Goal: Information Seeking & Learning: Understand process/instructions

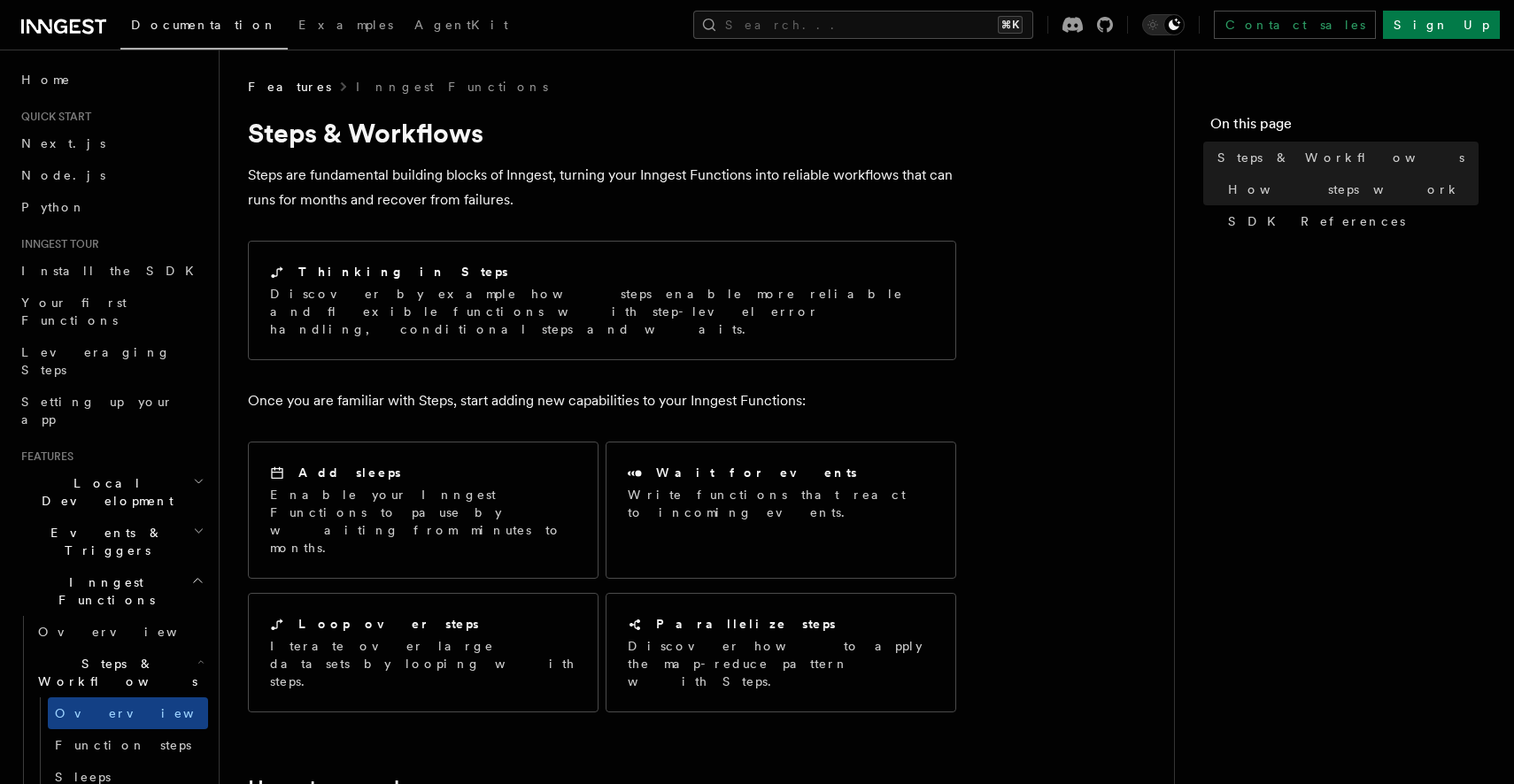
scroll to position [167, 0]
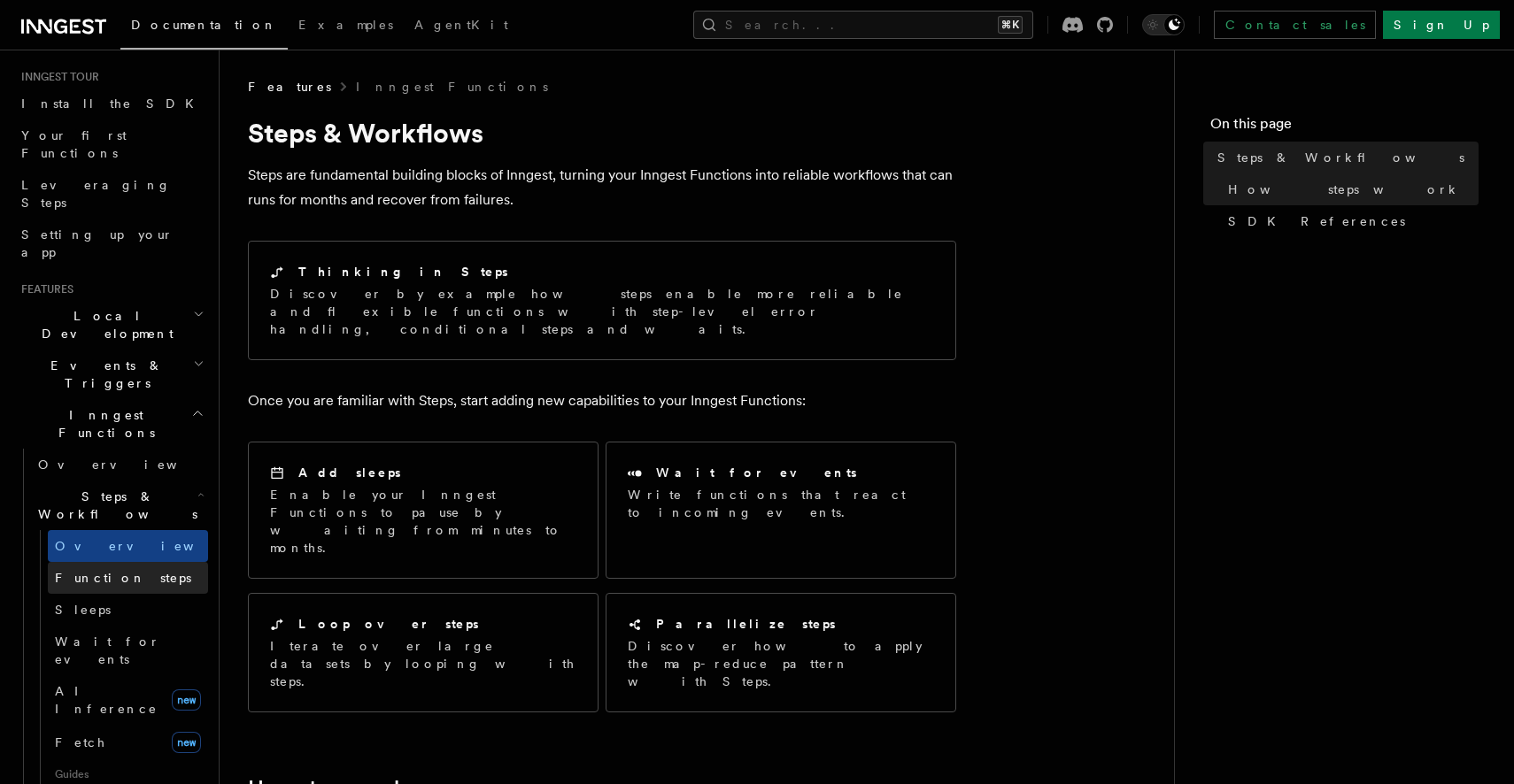
click at [134, 570] on span "Function steps" at bounding box center [123, 577] width 136 height 14
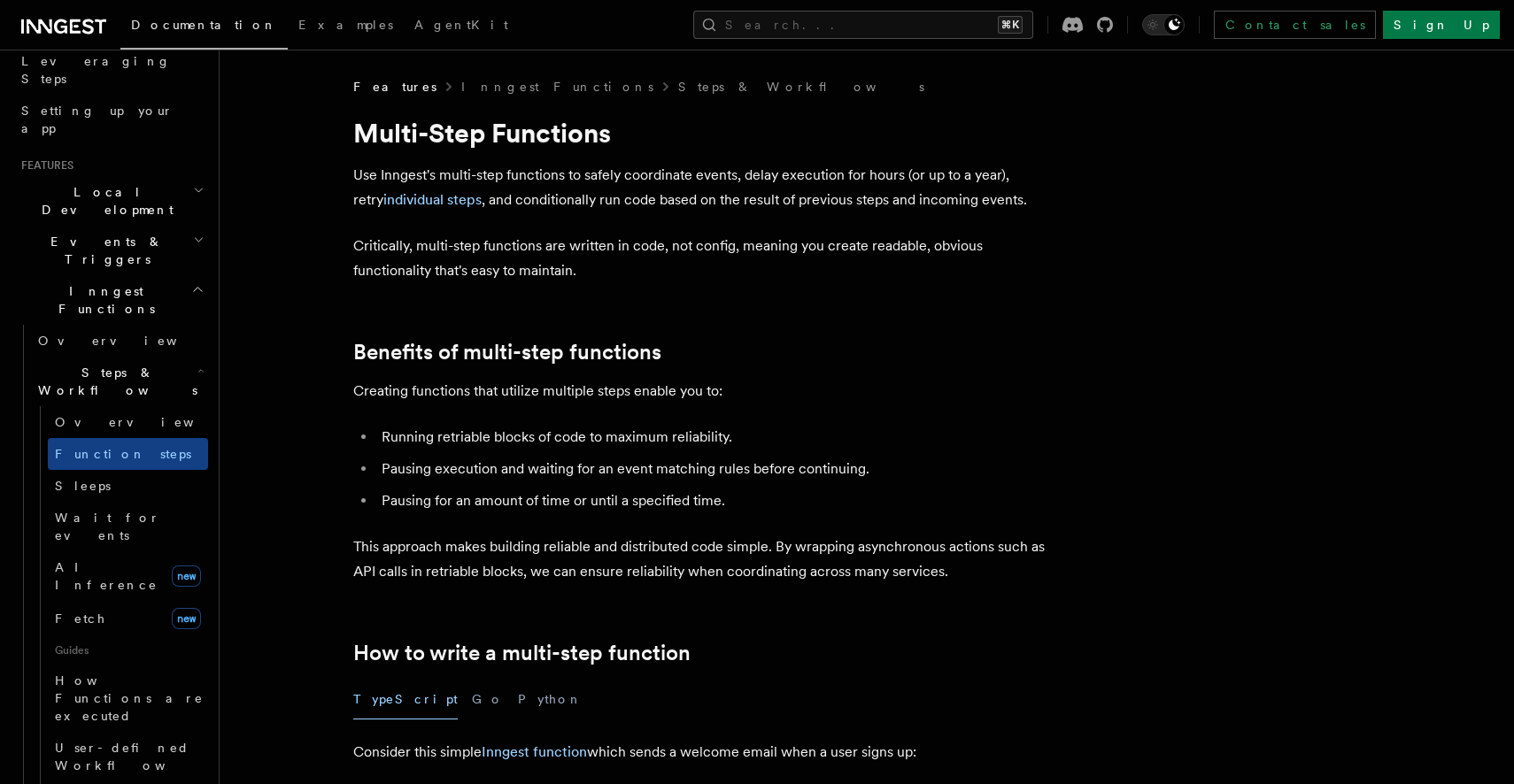
scroll to position [288, 0]
click at [137, 409] on link "Overview" at bounding box center [128, 425] width 160 height 32
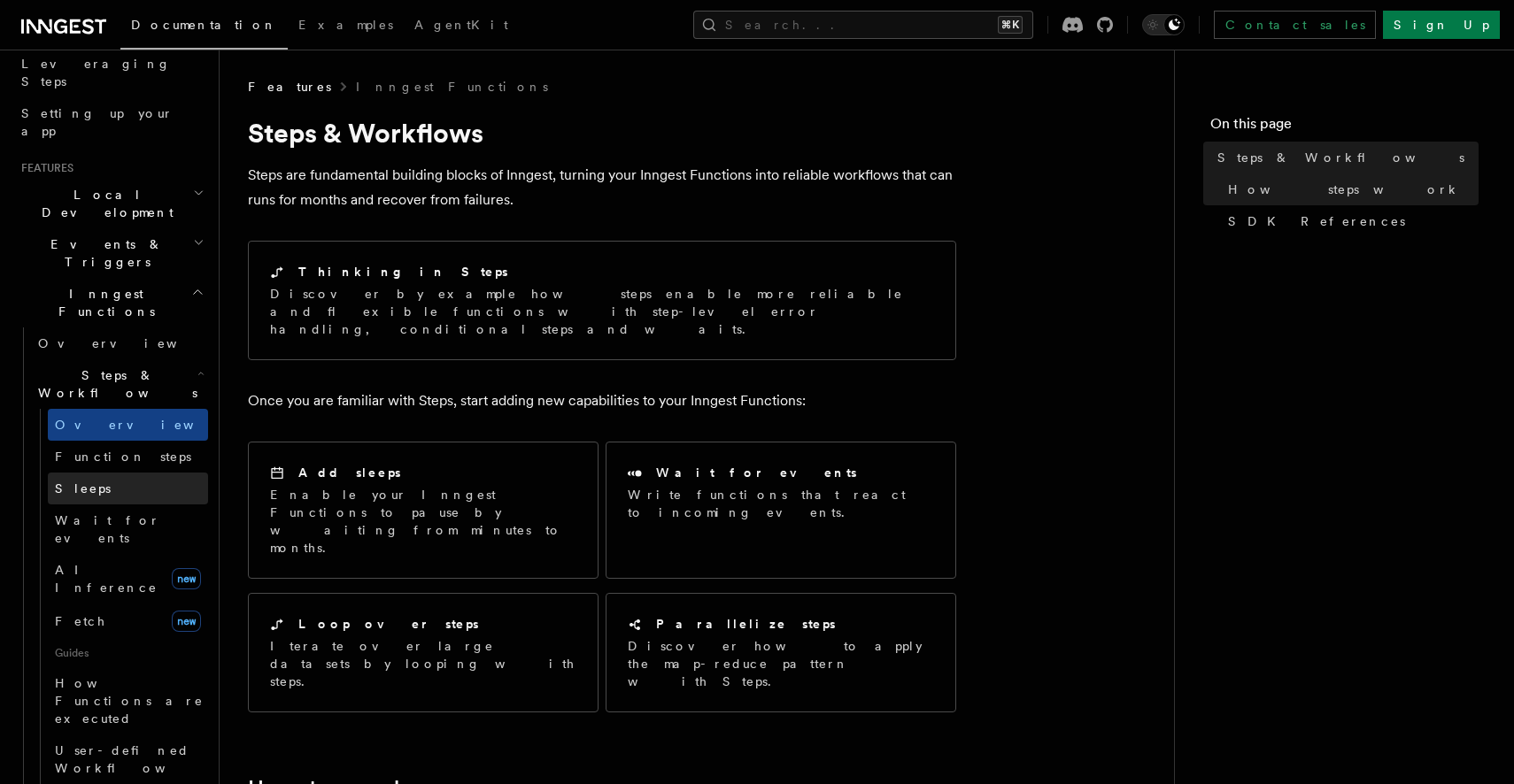
click at [143, 473] on link "Sleeps" at bounding box center [128, 489] width 160 height 32
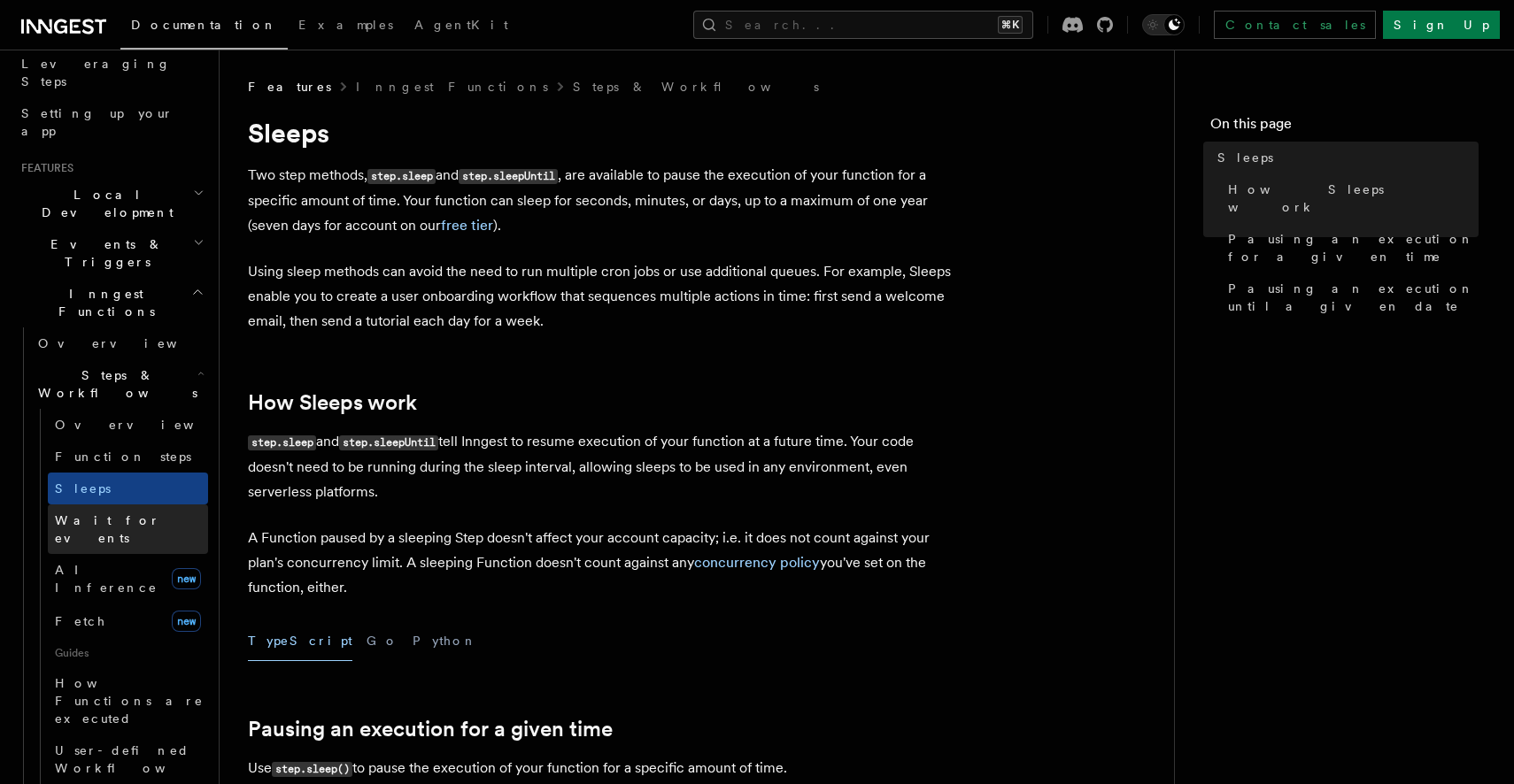
click at [143, 504] on link "Wait for events" at bounding box center [128, 529] width 160 height 49
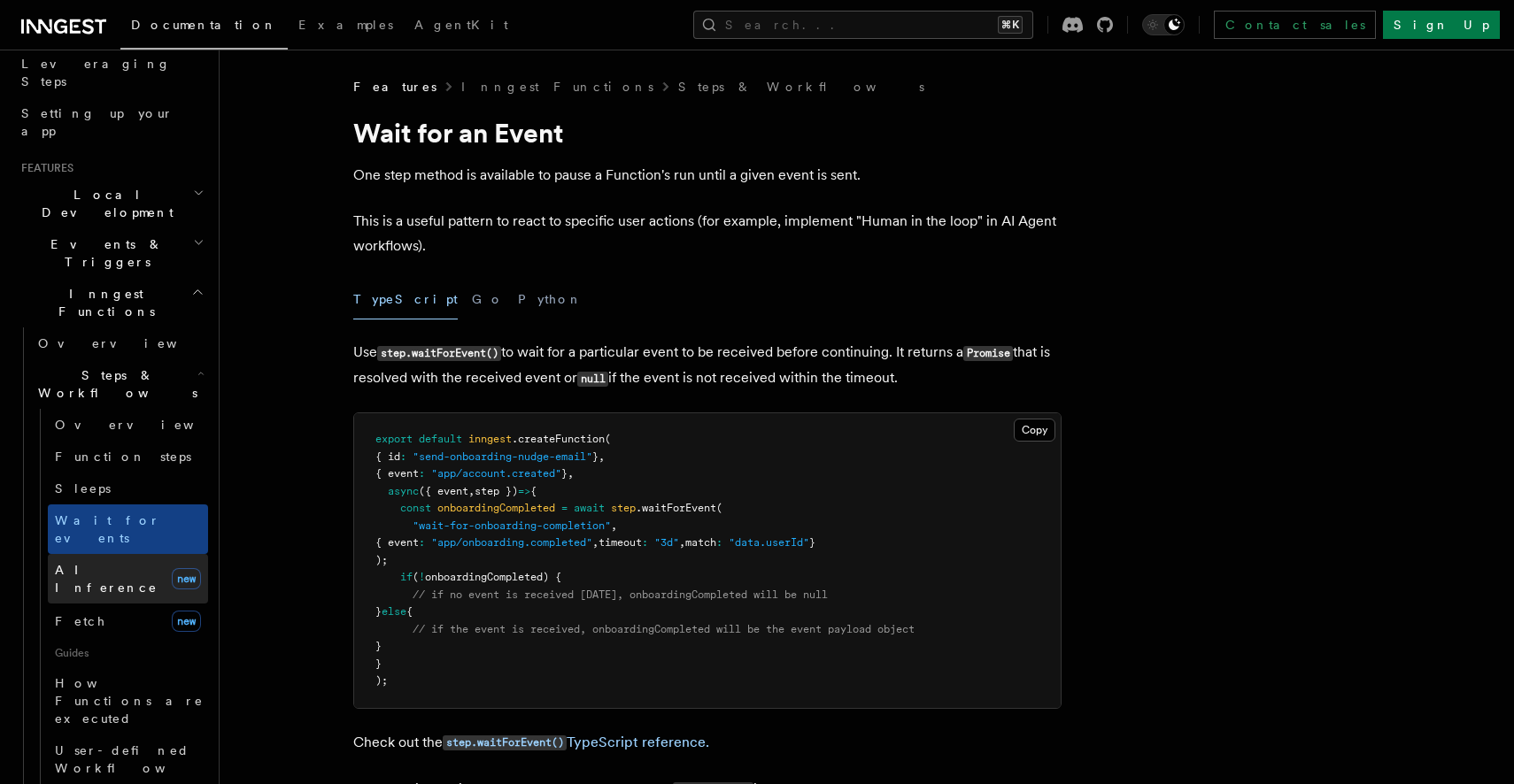
click at [120, 563] on span "AI Inference" at bounding box center [106, 579] width 103 height 32
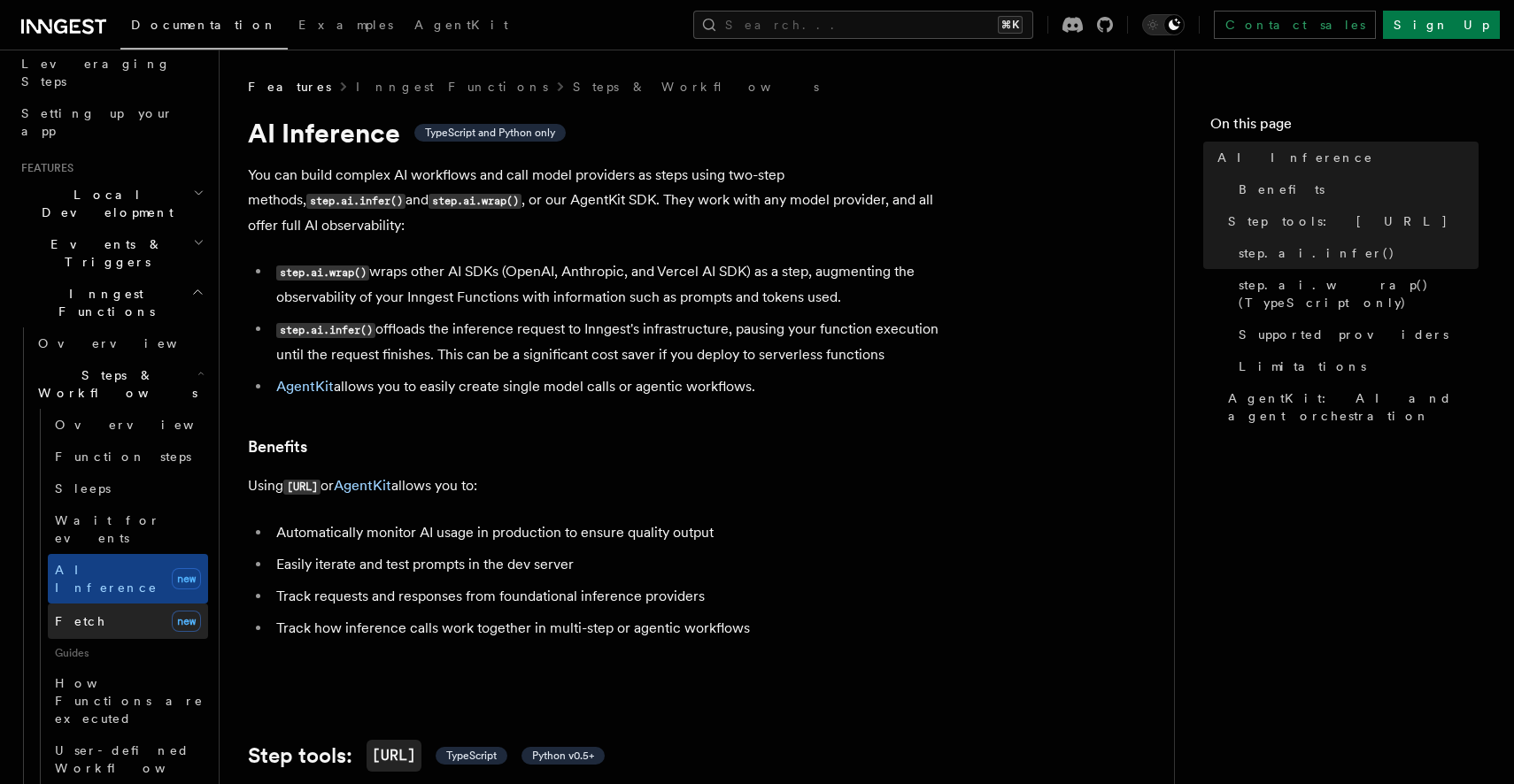
click at [129, 603] on link "Fetch new" at bounding box center [128, 620] width 160 height 35
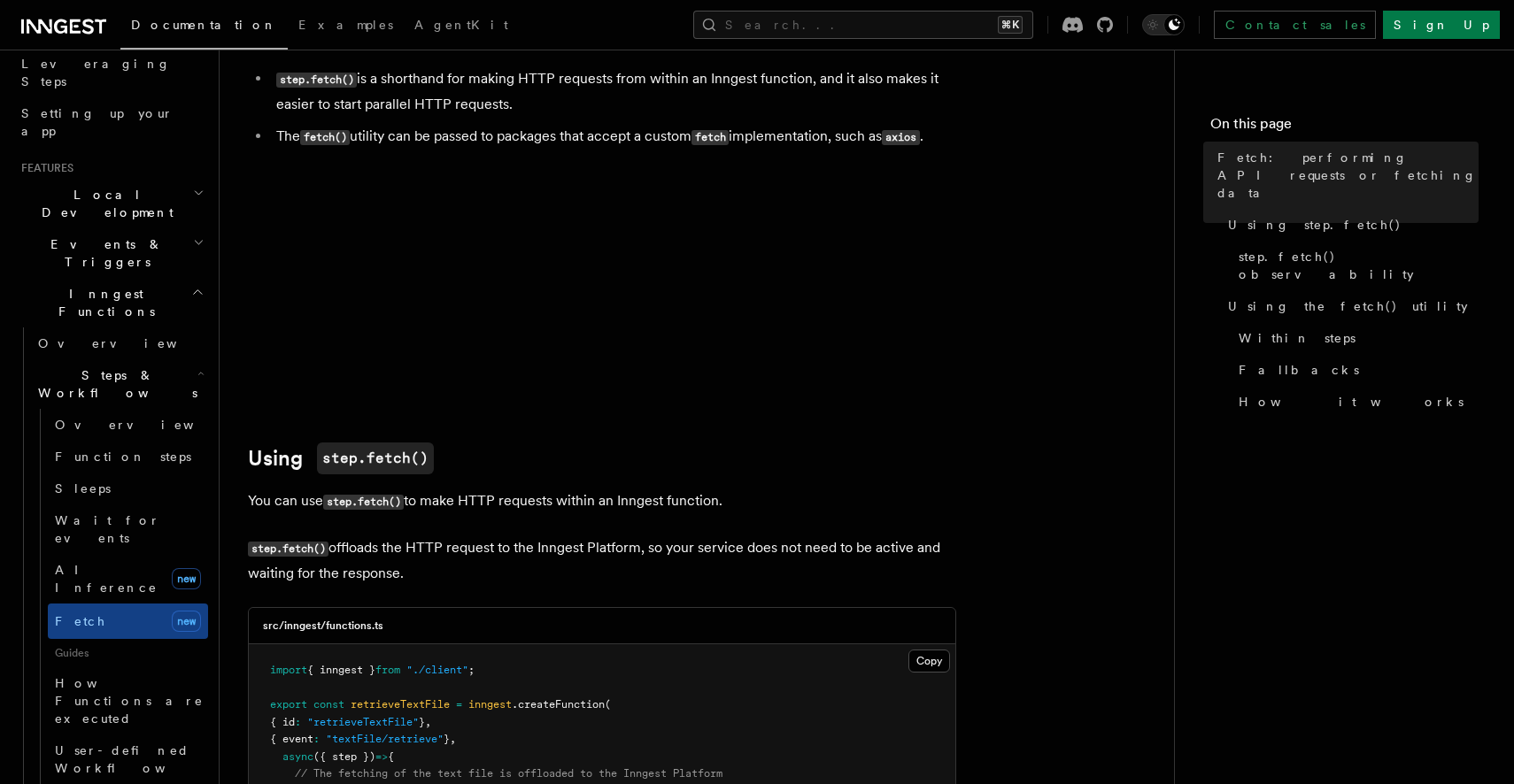
scroll to position [174, 0]
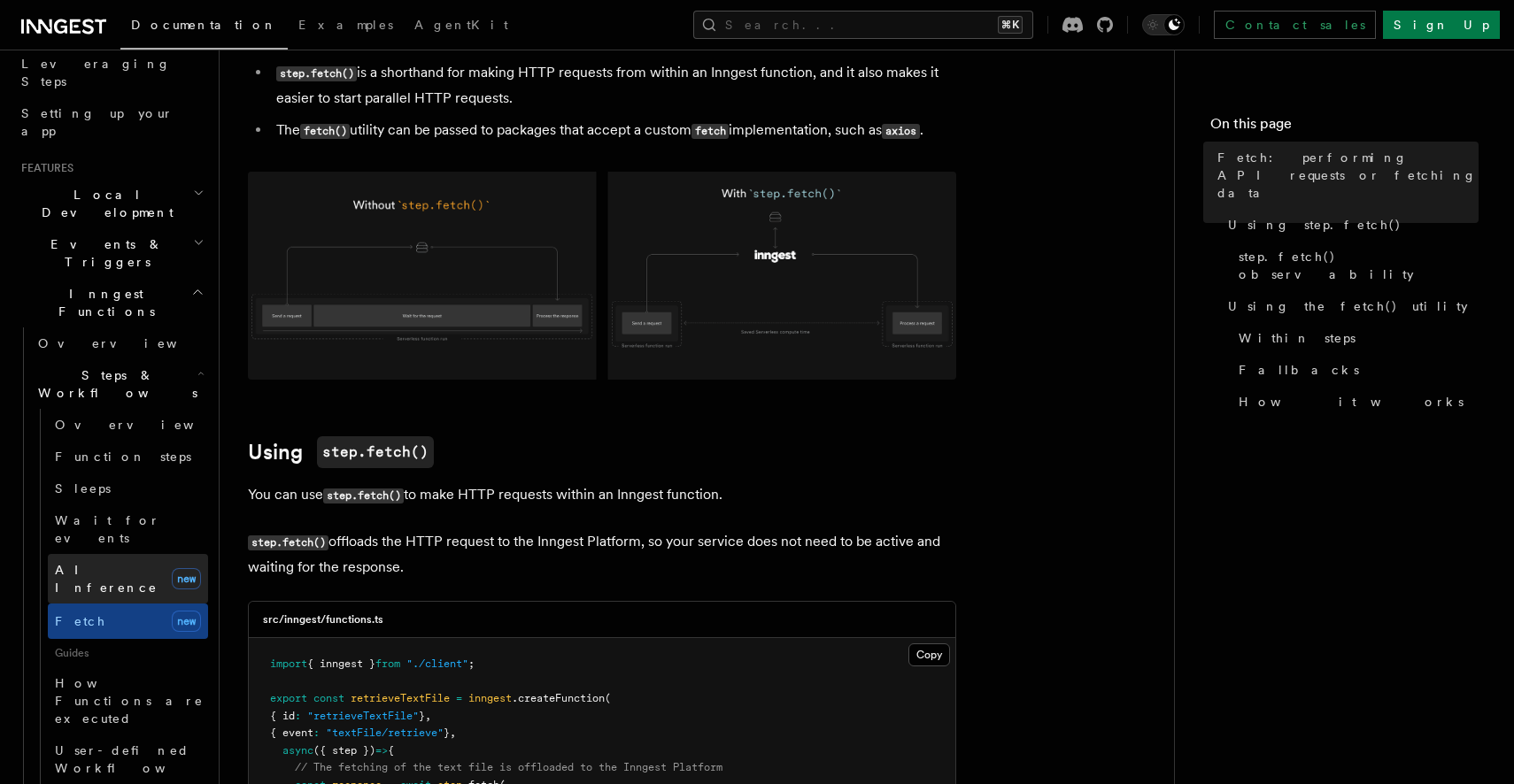
click at [164, 554] on link "AI Inference new" at bounding box center [128, 579] width 160 height 49
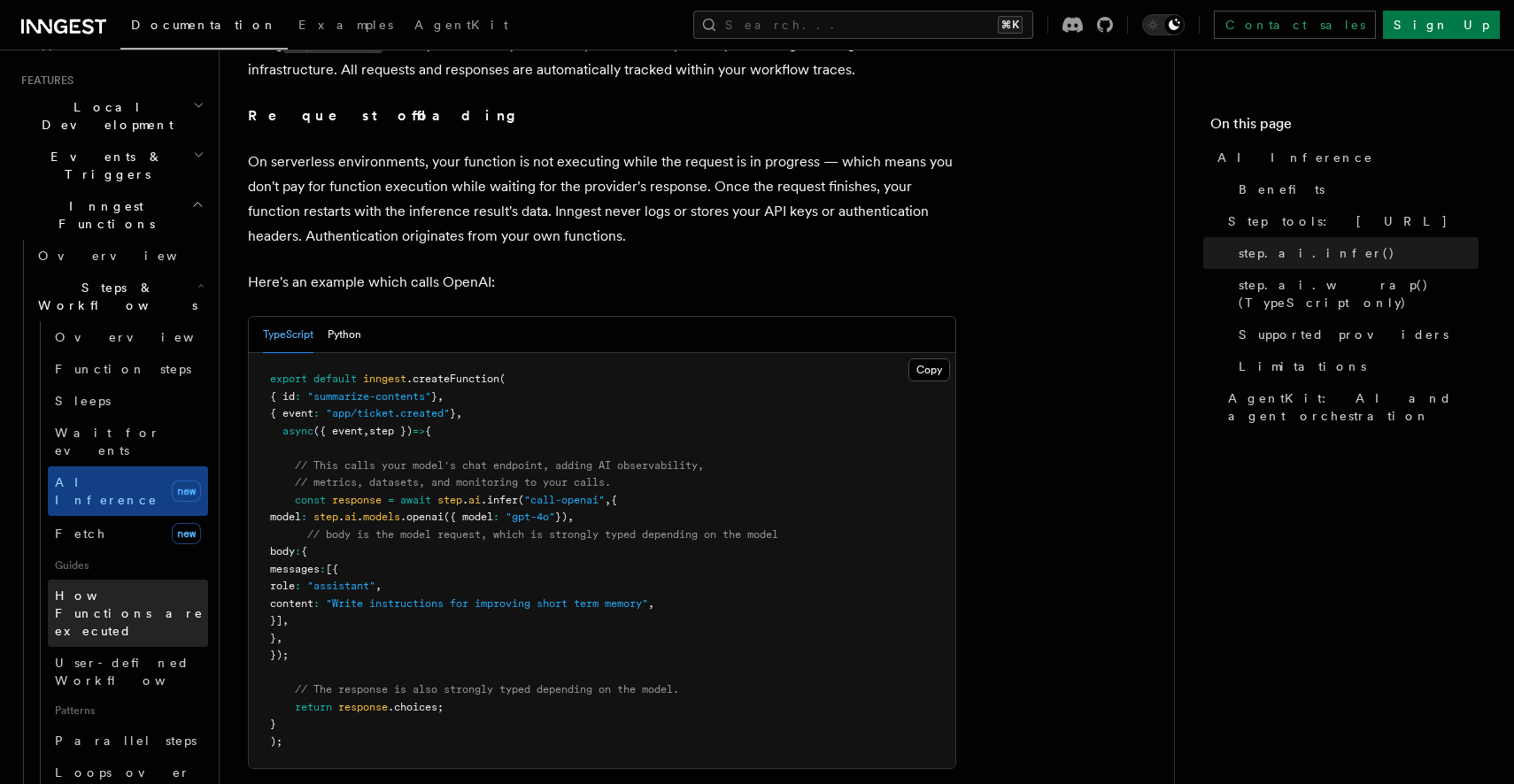
scroll to position [500, 0]
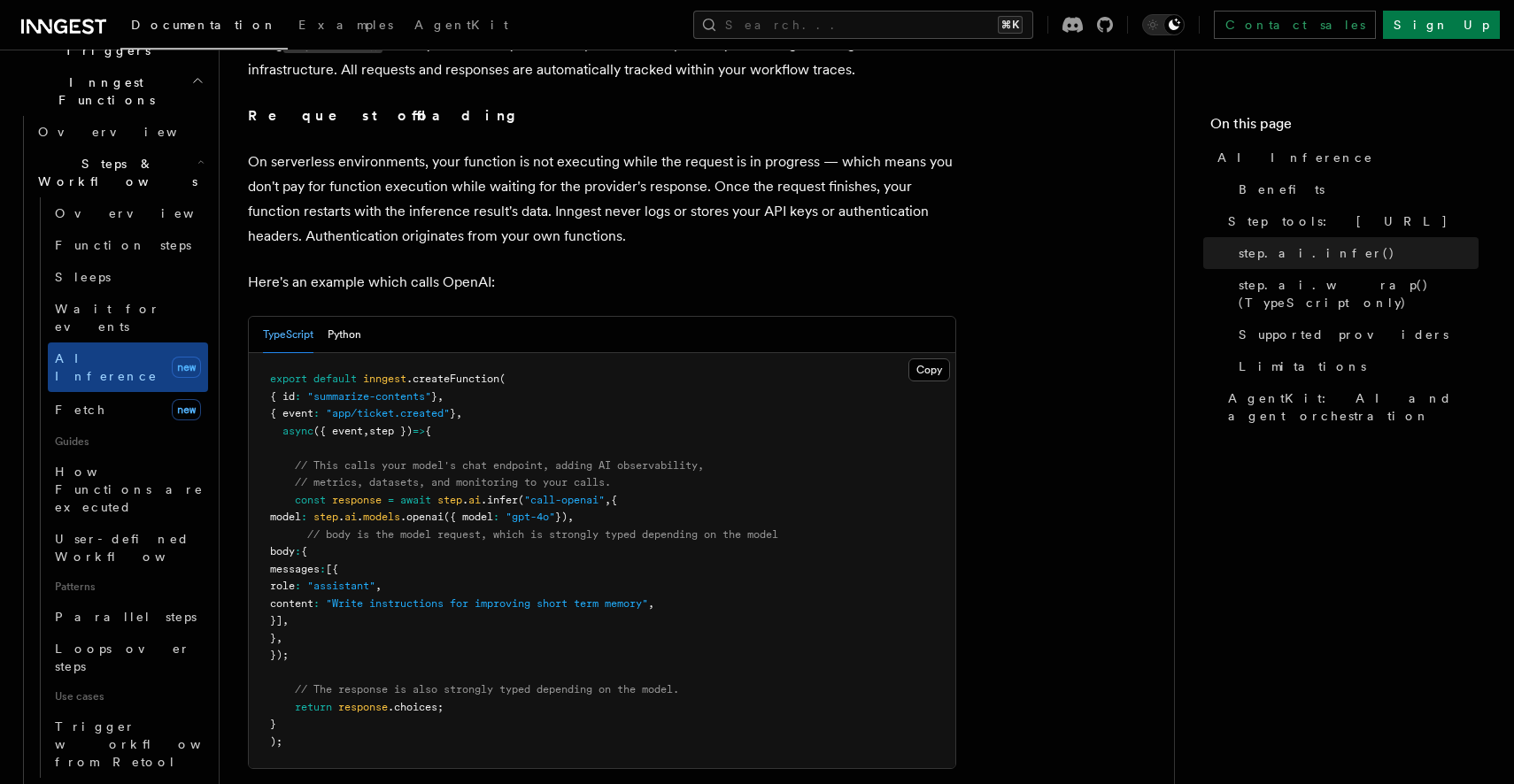
click at [196, 783] on icon "button" at bounding box center [200, 792] width 9 height 14
click at [195, 783] on icon "button" at bounding box center [200, 792] width 9 height 14
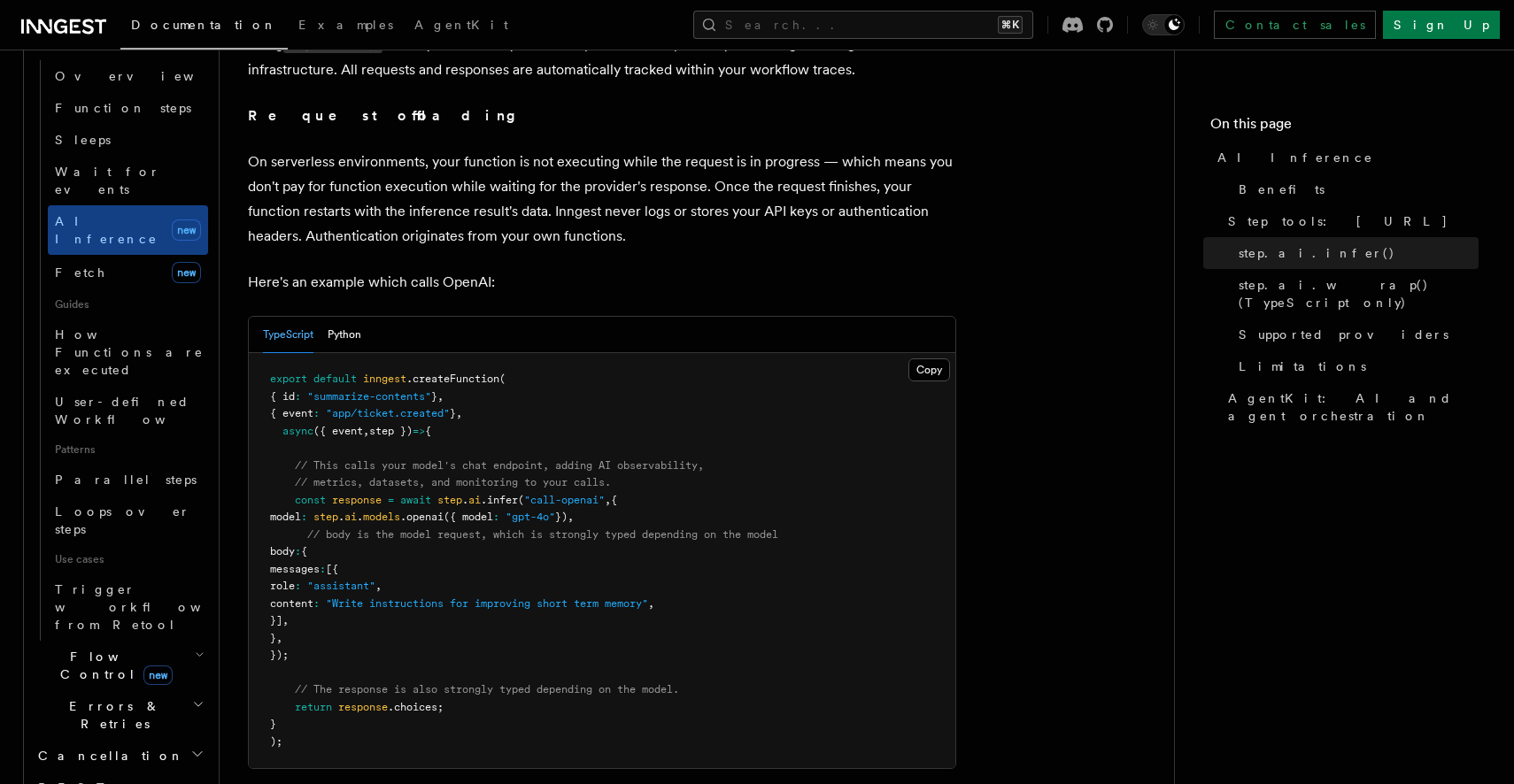
scroll to position [662, 0]
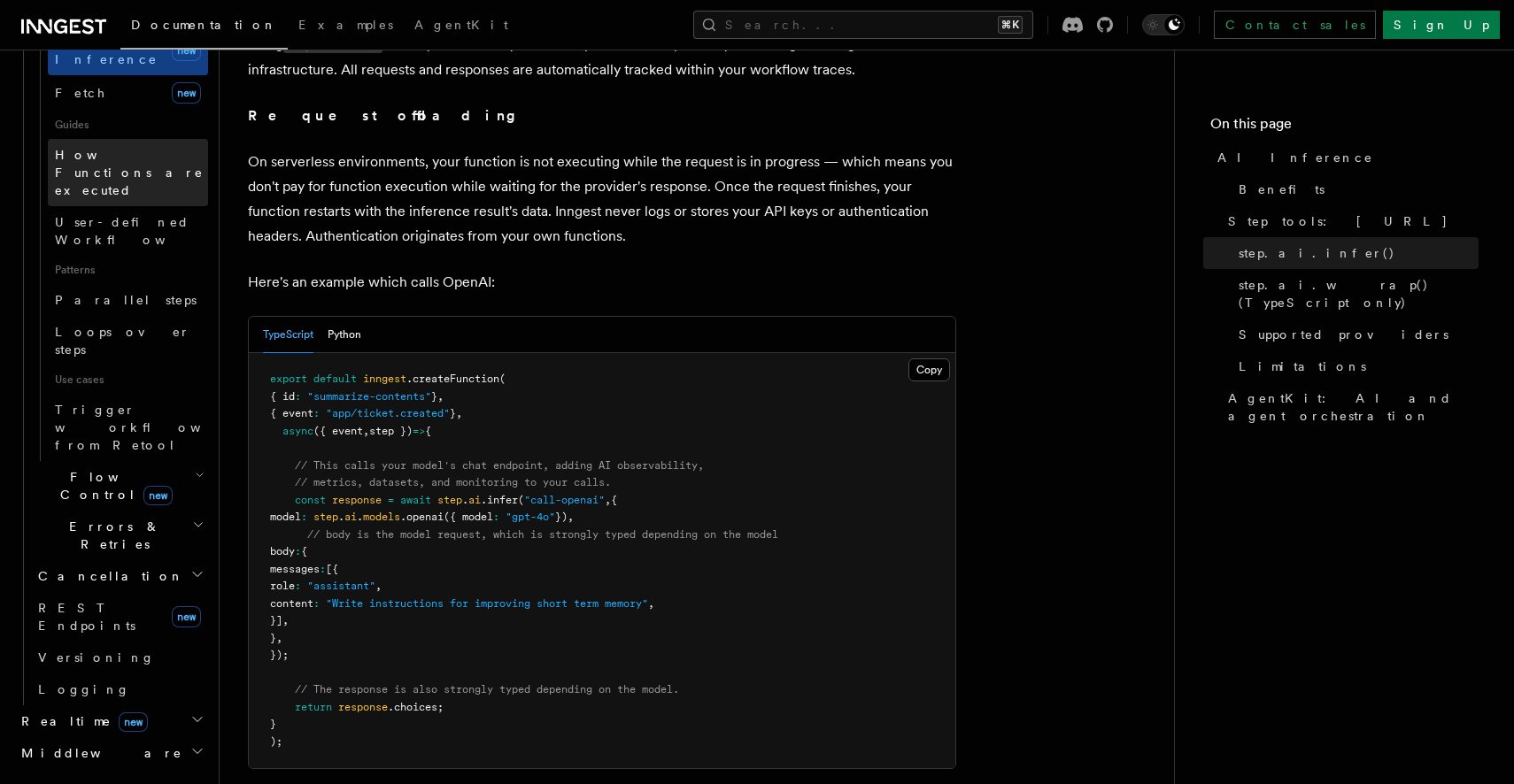
scroll to position [853, 0]
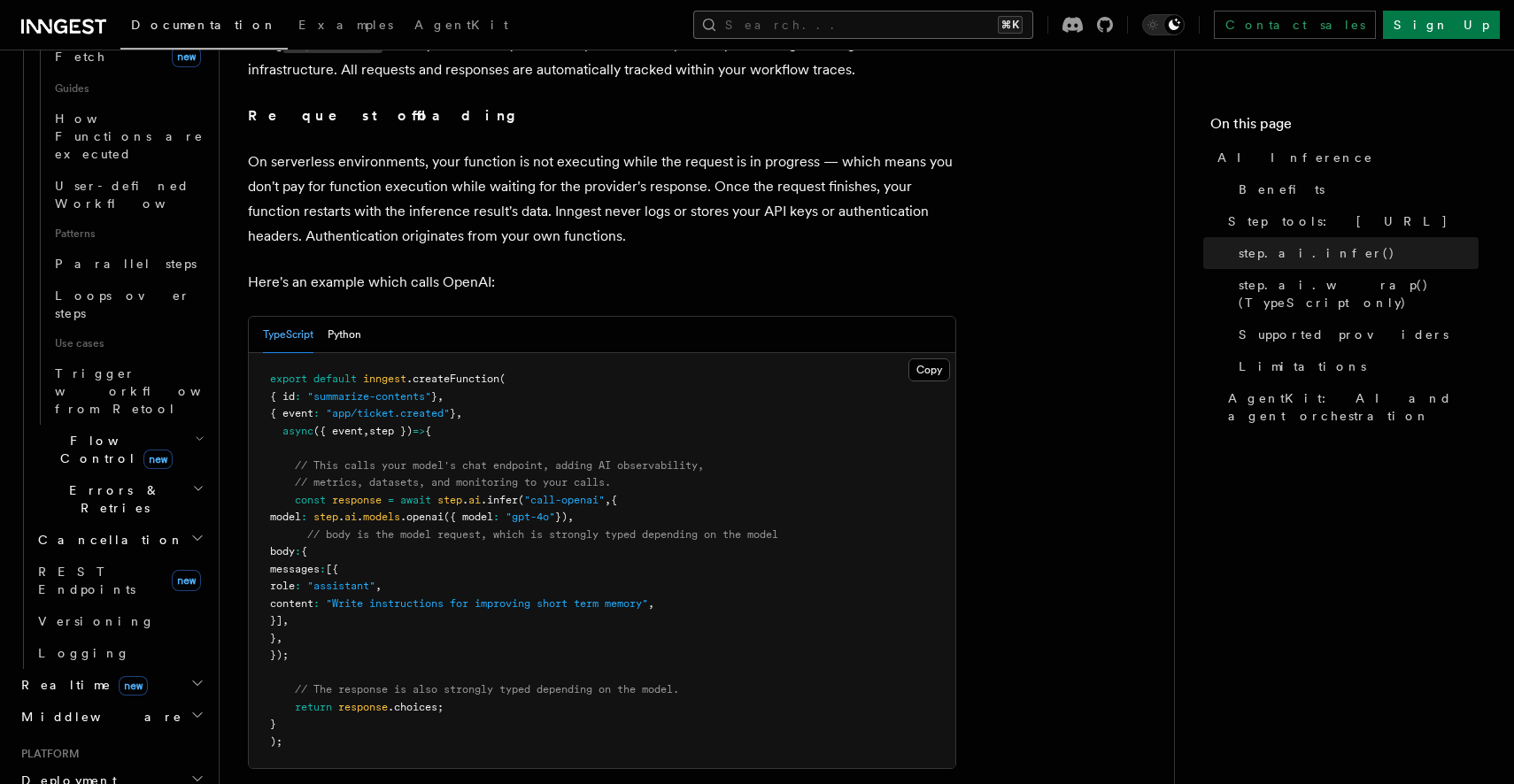
click at [961, 17] on button "Search... ⌘K" at bounding box center [862, 25] width 340 height 28
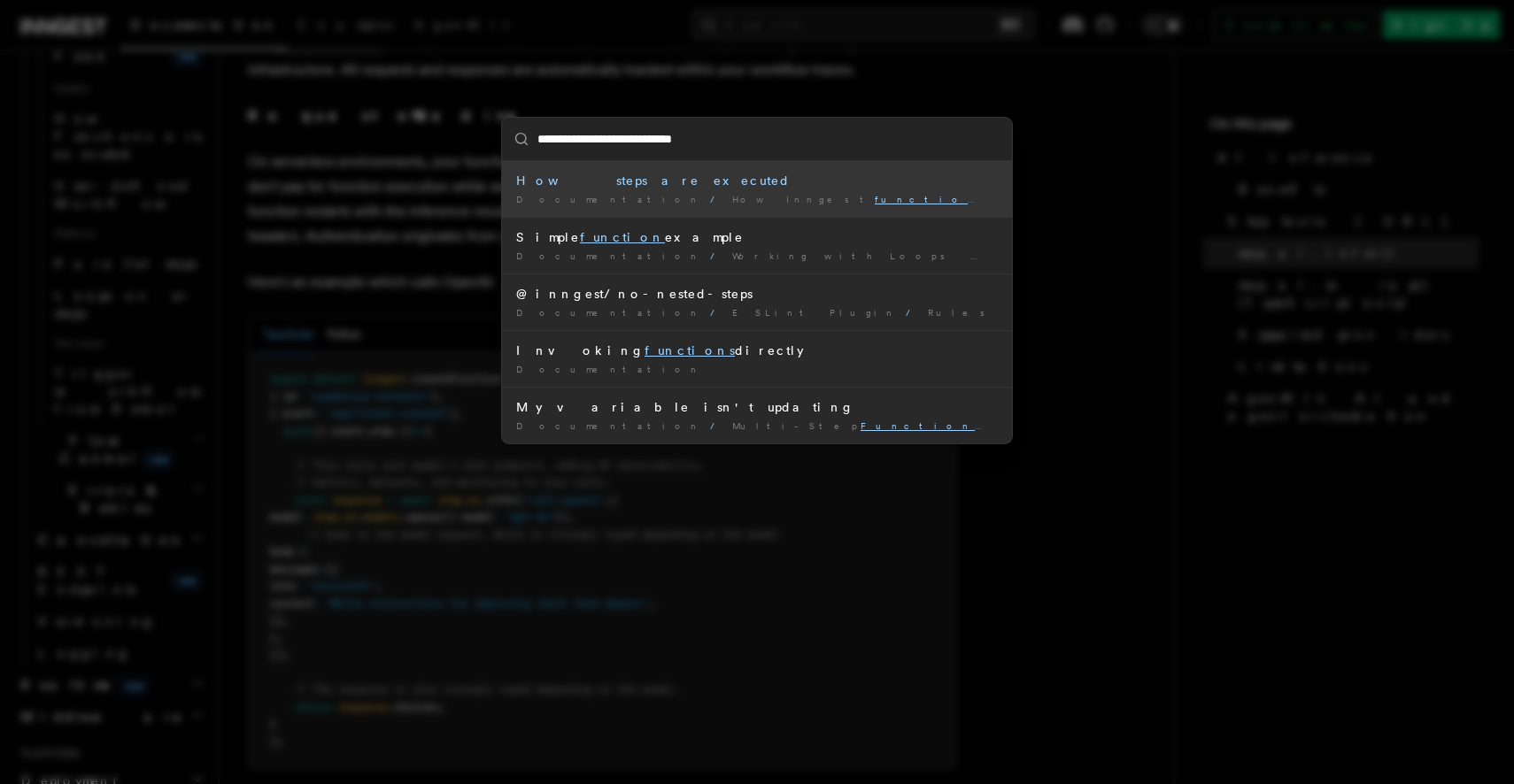
type input "**********"
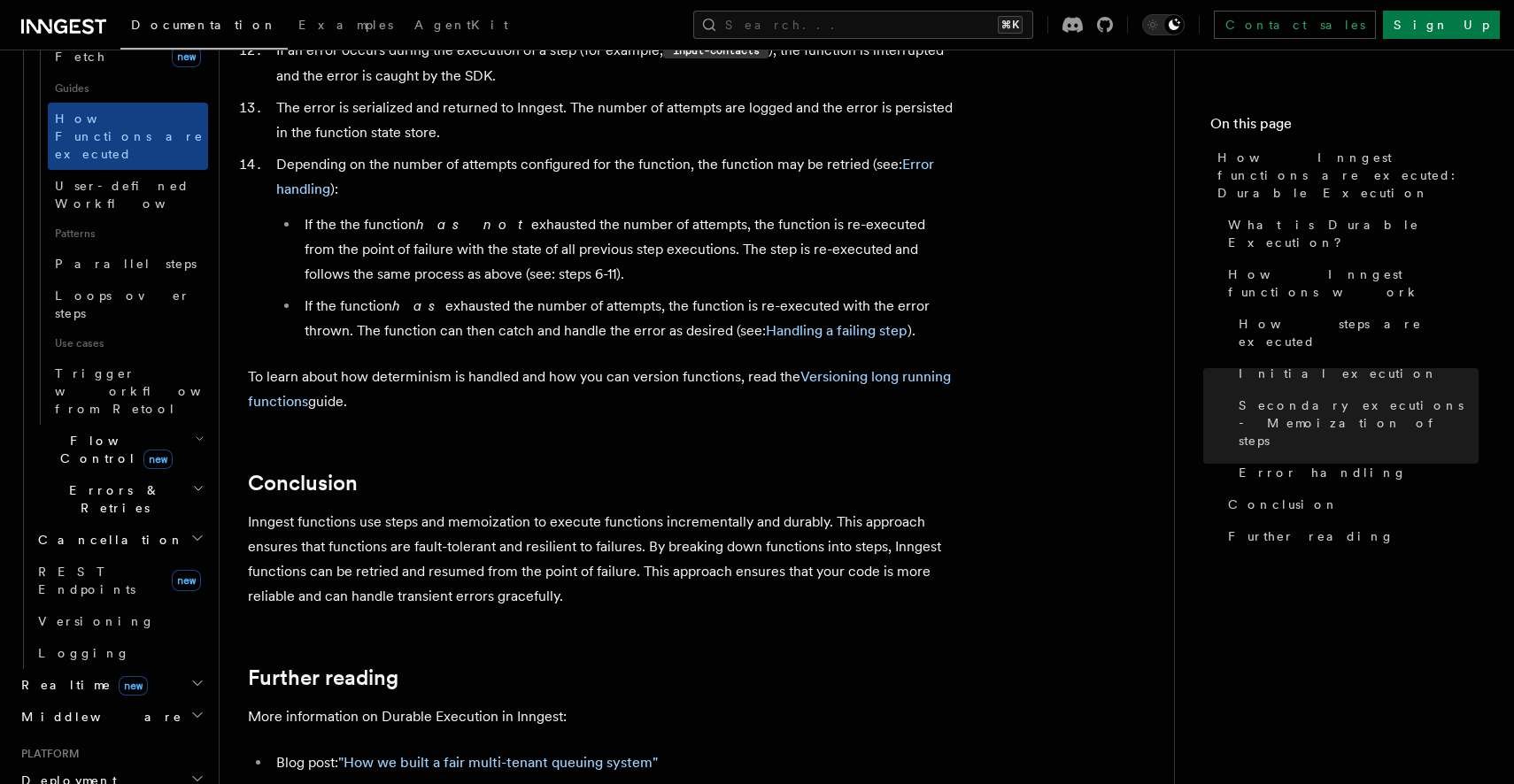
scroll to position [3073, 0]
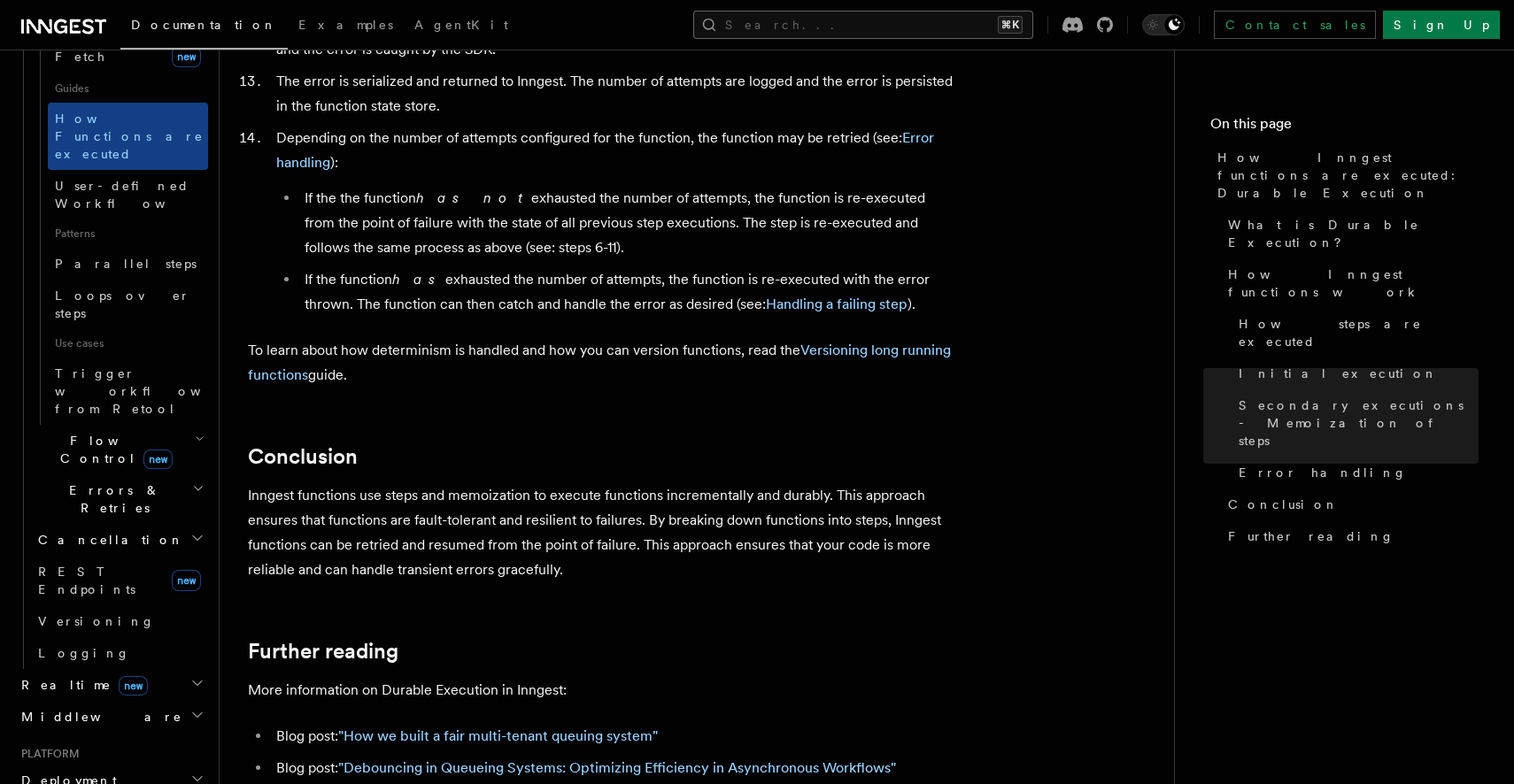
click at [915, 29] on button "Search... ⌘K" at bounding box center [862, 25] width 340 height 28
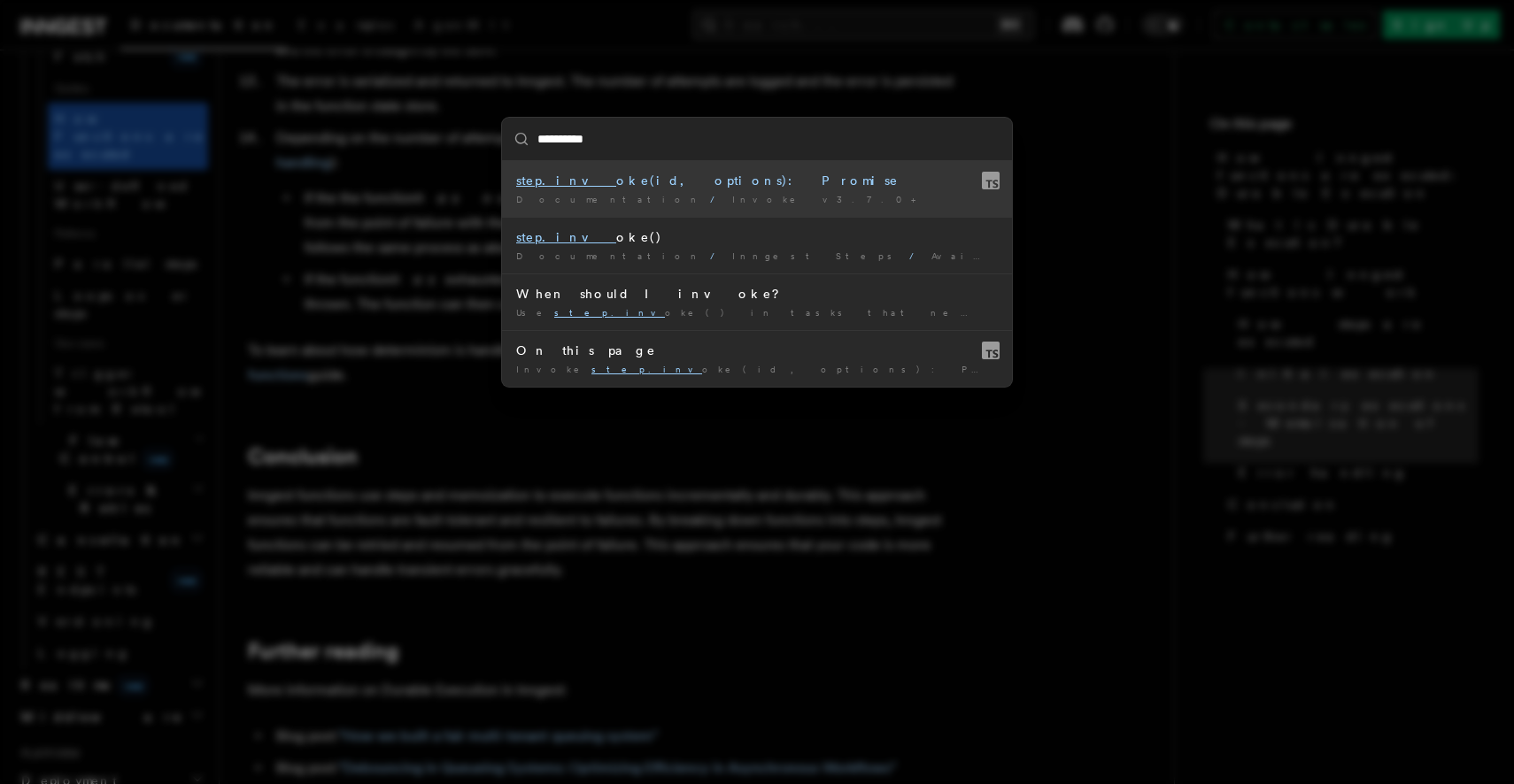
type input "**********"
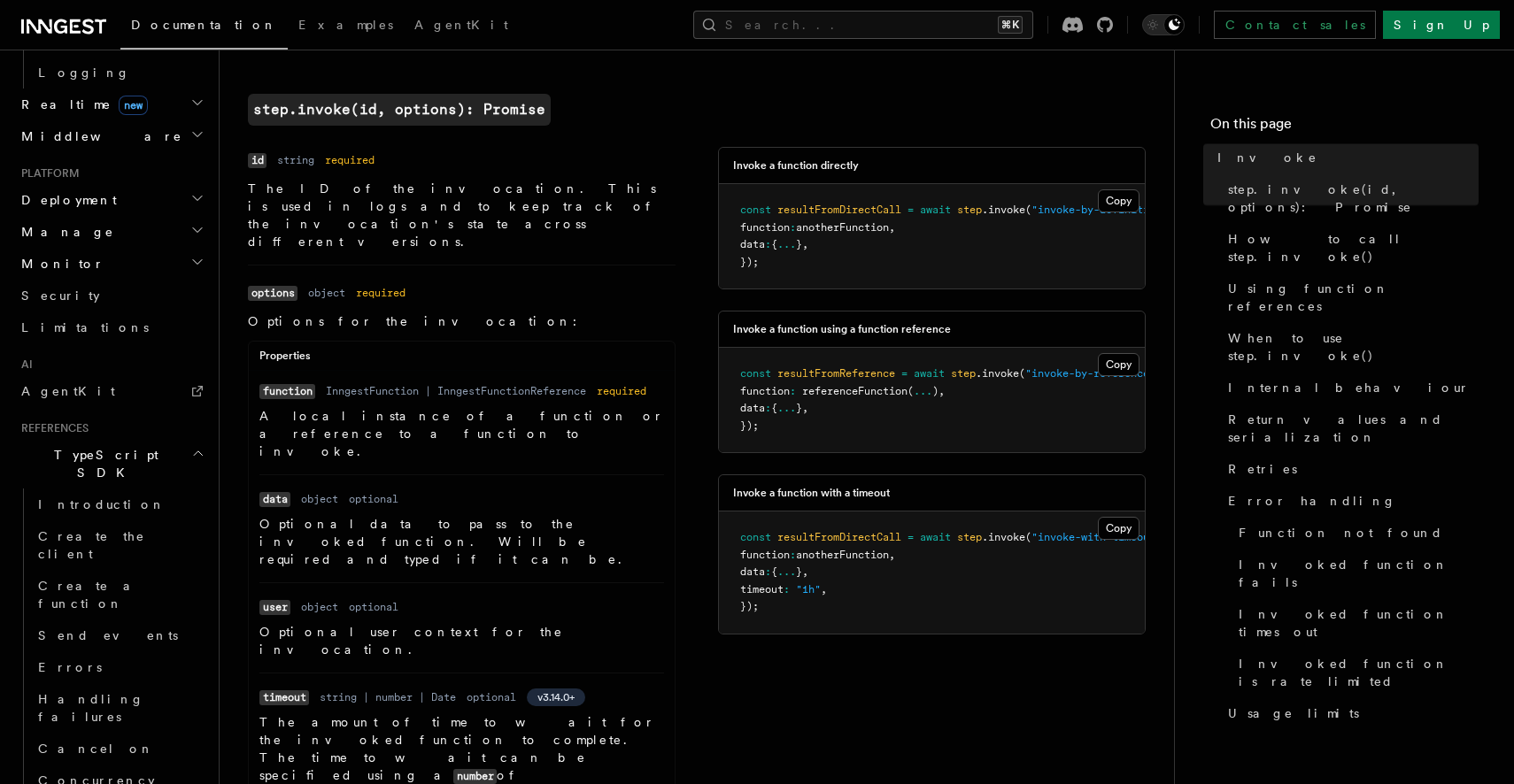
scroll to position [650, 0]
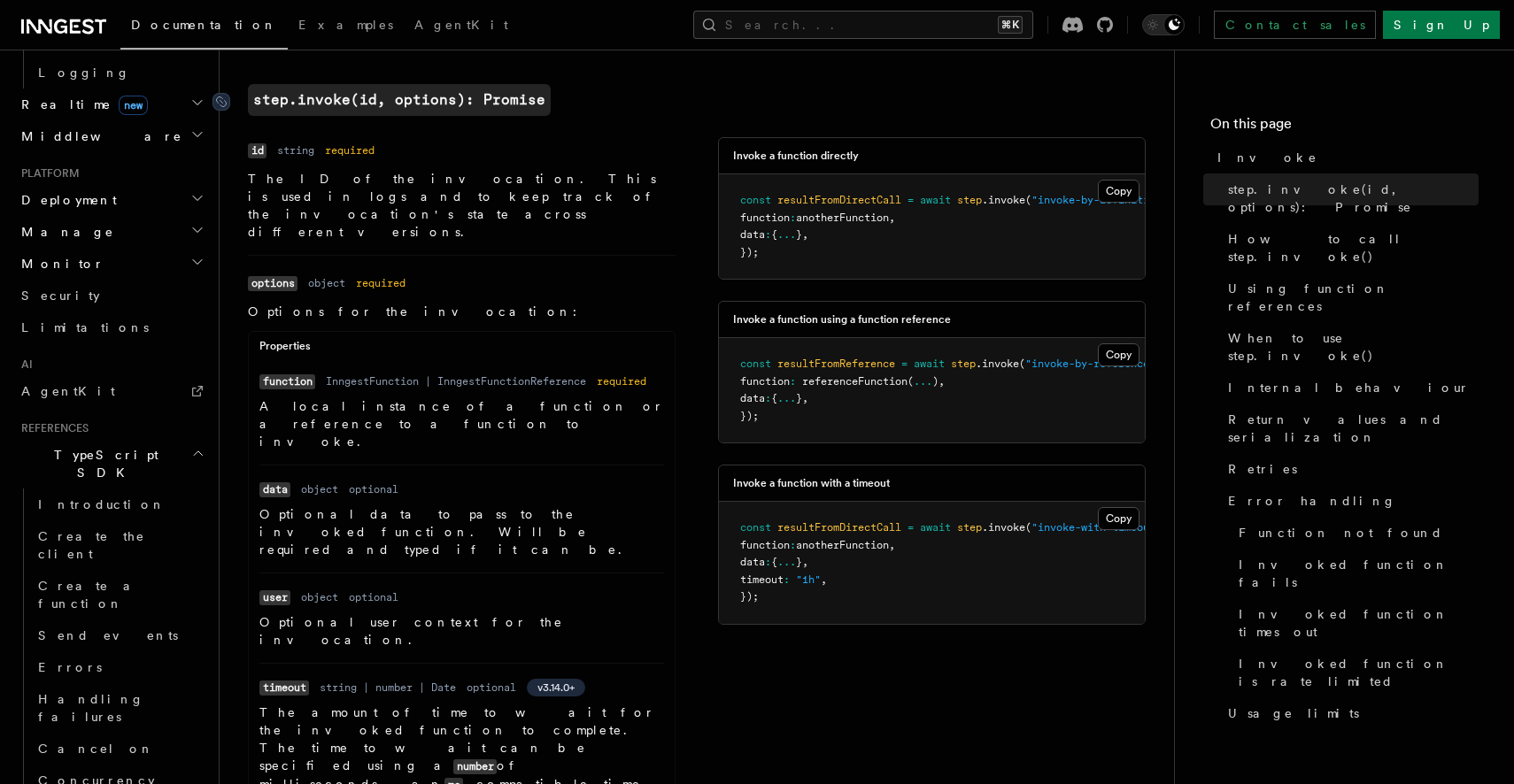
click at [510, 103] on code "step.invoke(id, options): Promise" at bounding box center [399, 100] width 303 height 32
click at [1235, 164] on span "Invoke" at bounding box center [1267, 157] width 100 height 18
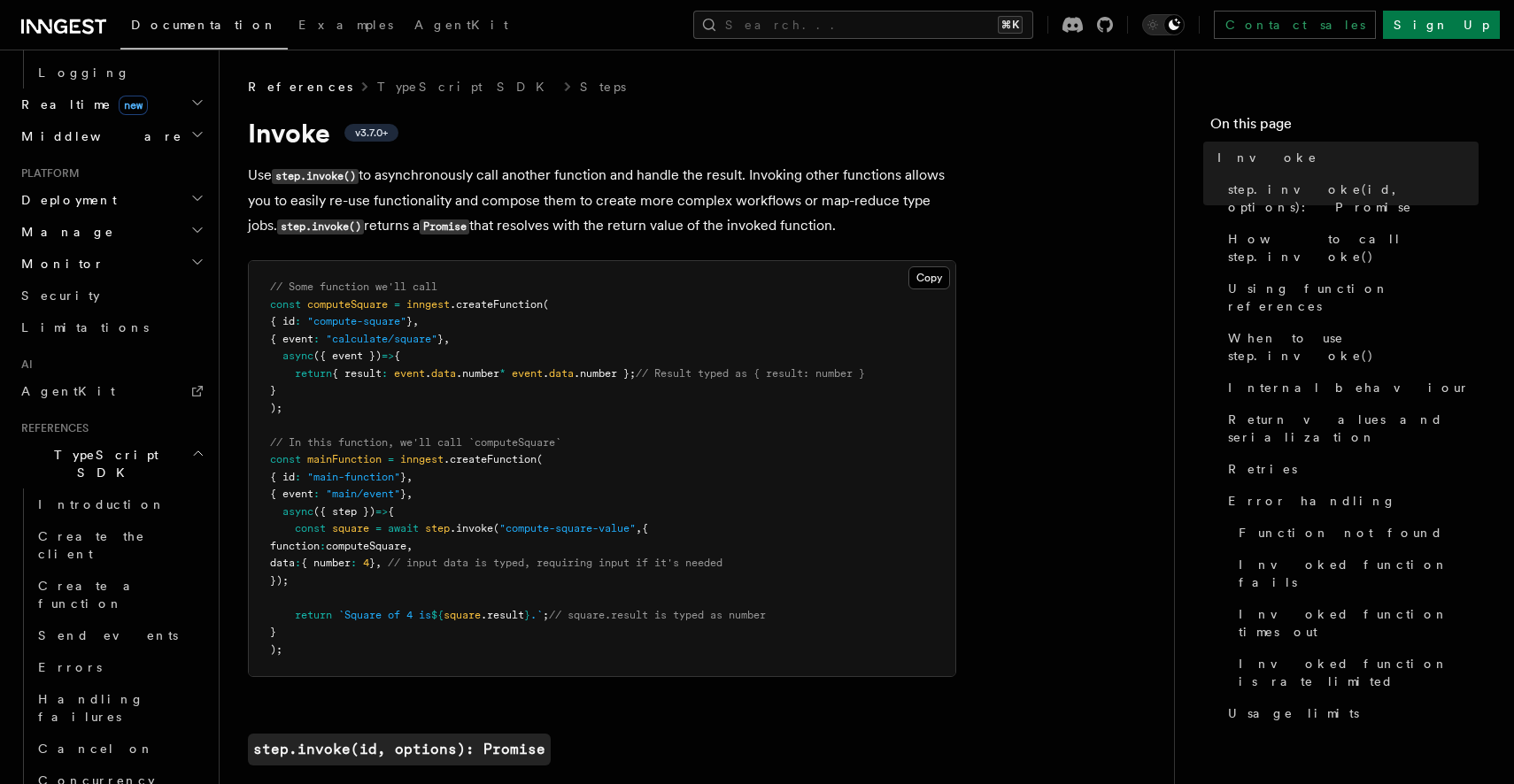
drag, startPoint x: 871, startPoint y: 237, endPoint x: 239, endPoint y: 167, distance: 635.9
click at [657, 226] on p "Use step.invoke() to asynchronously call another function and handle the result…" at bounding box center [602, 200] width 708 height 76
drag, startPoint x: 870, startPoint y: 234, endPoint x: 244, endPoint y: 171, distance: 629.2
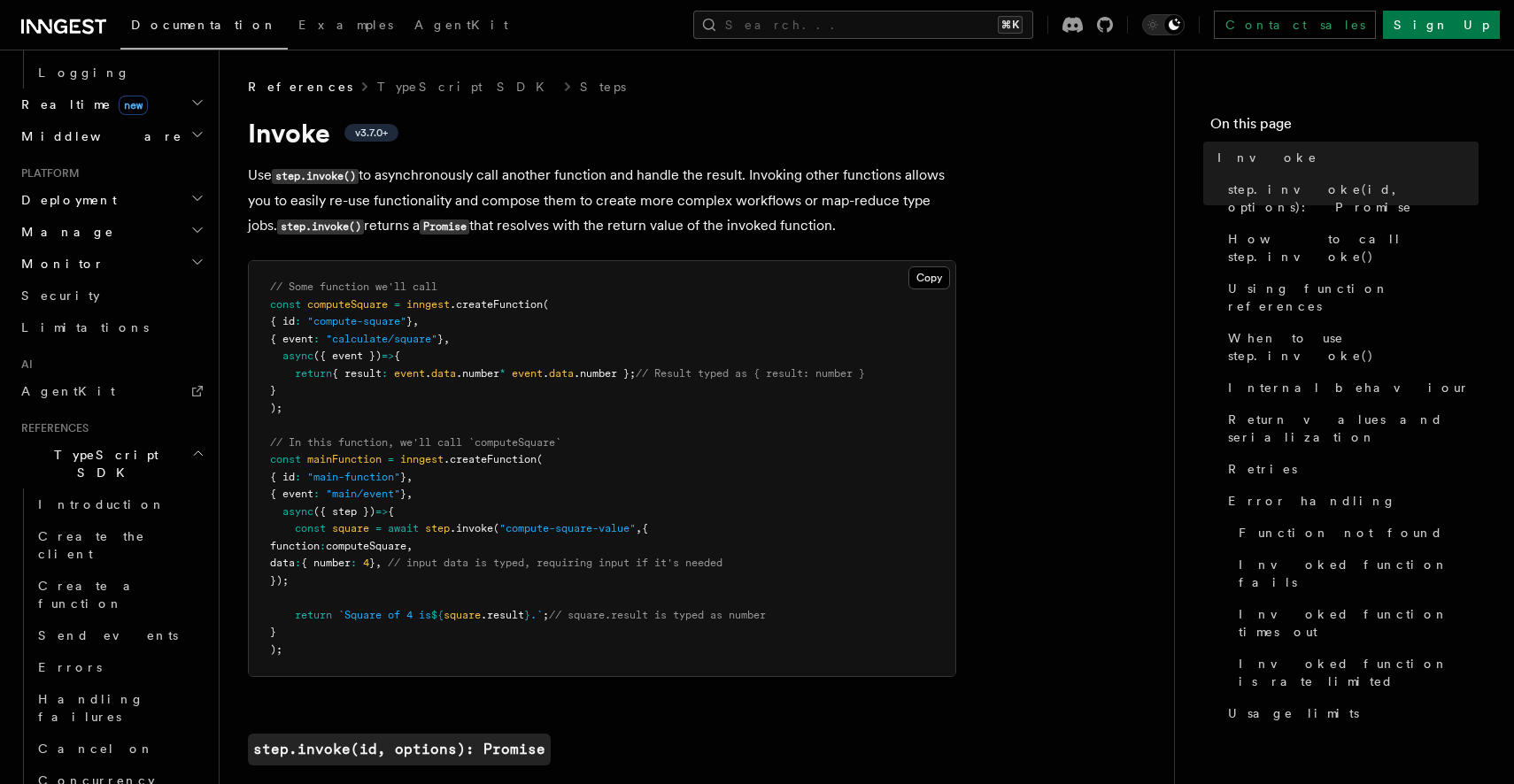
copy p "Use step.invoke() to asynchronously call another function and handle the result…"
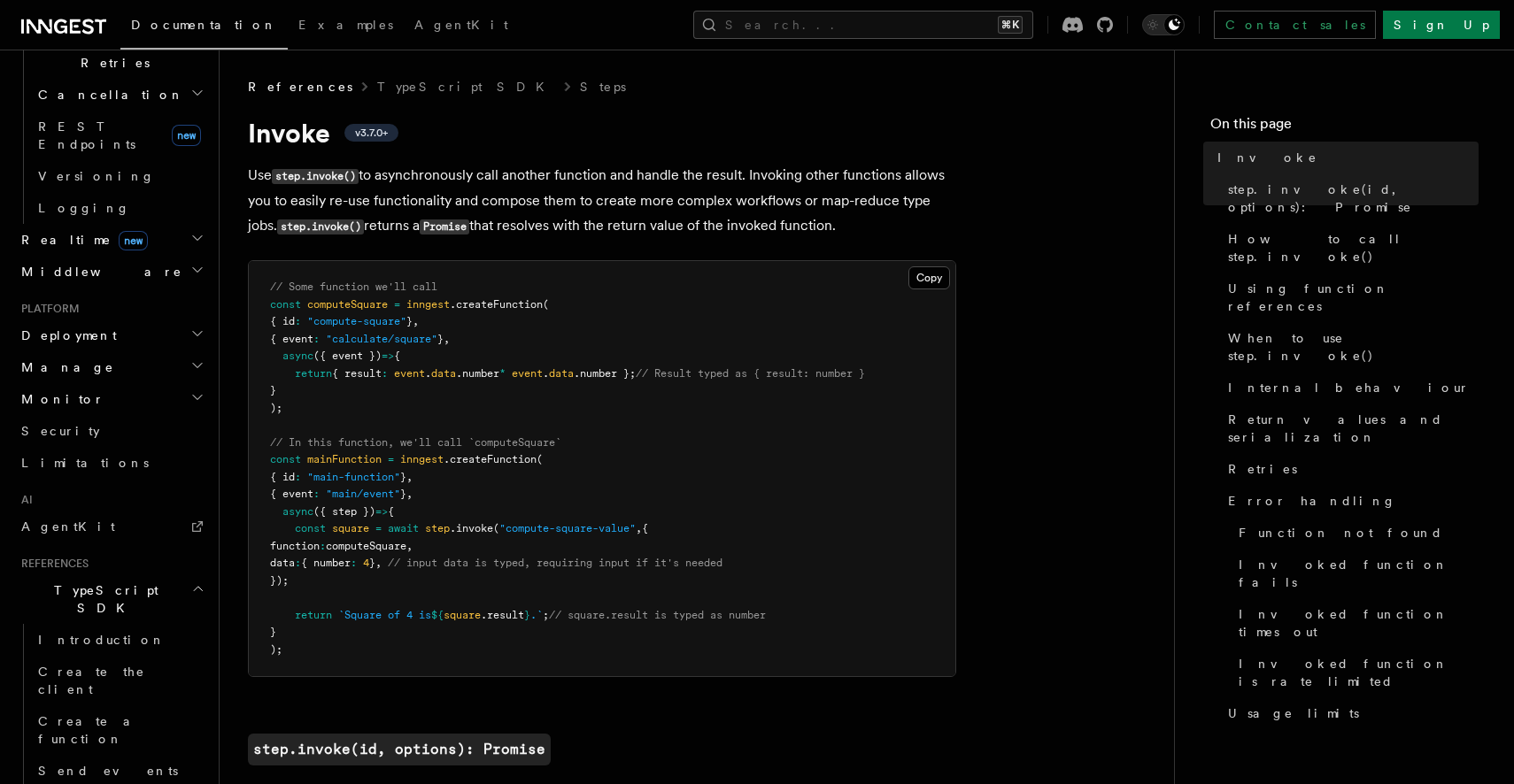
scroll to position [45, 0]
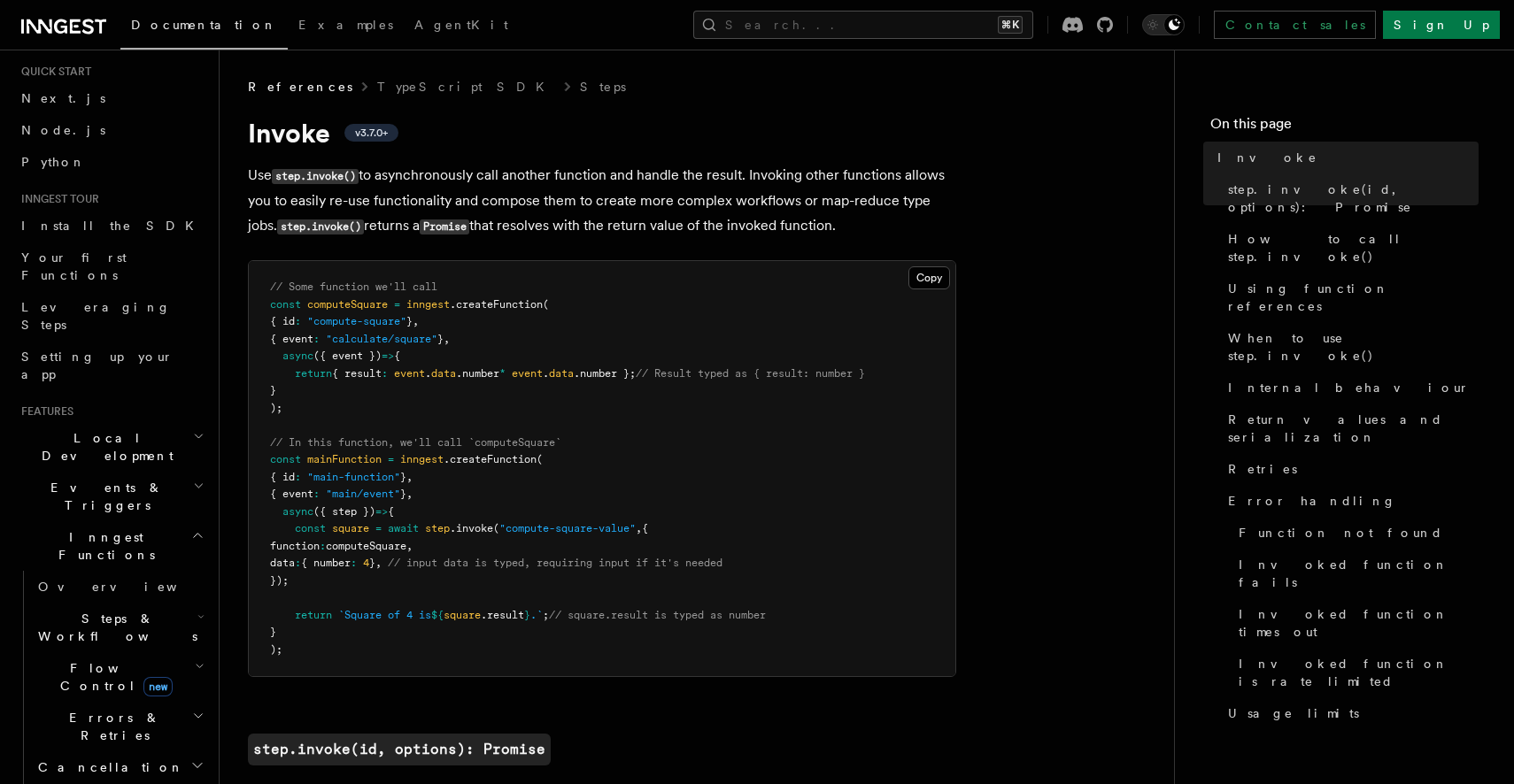
click at [199, 479] on icon "button" at bounding box center [199, 485] width 11 height 14
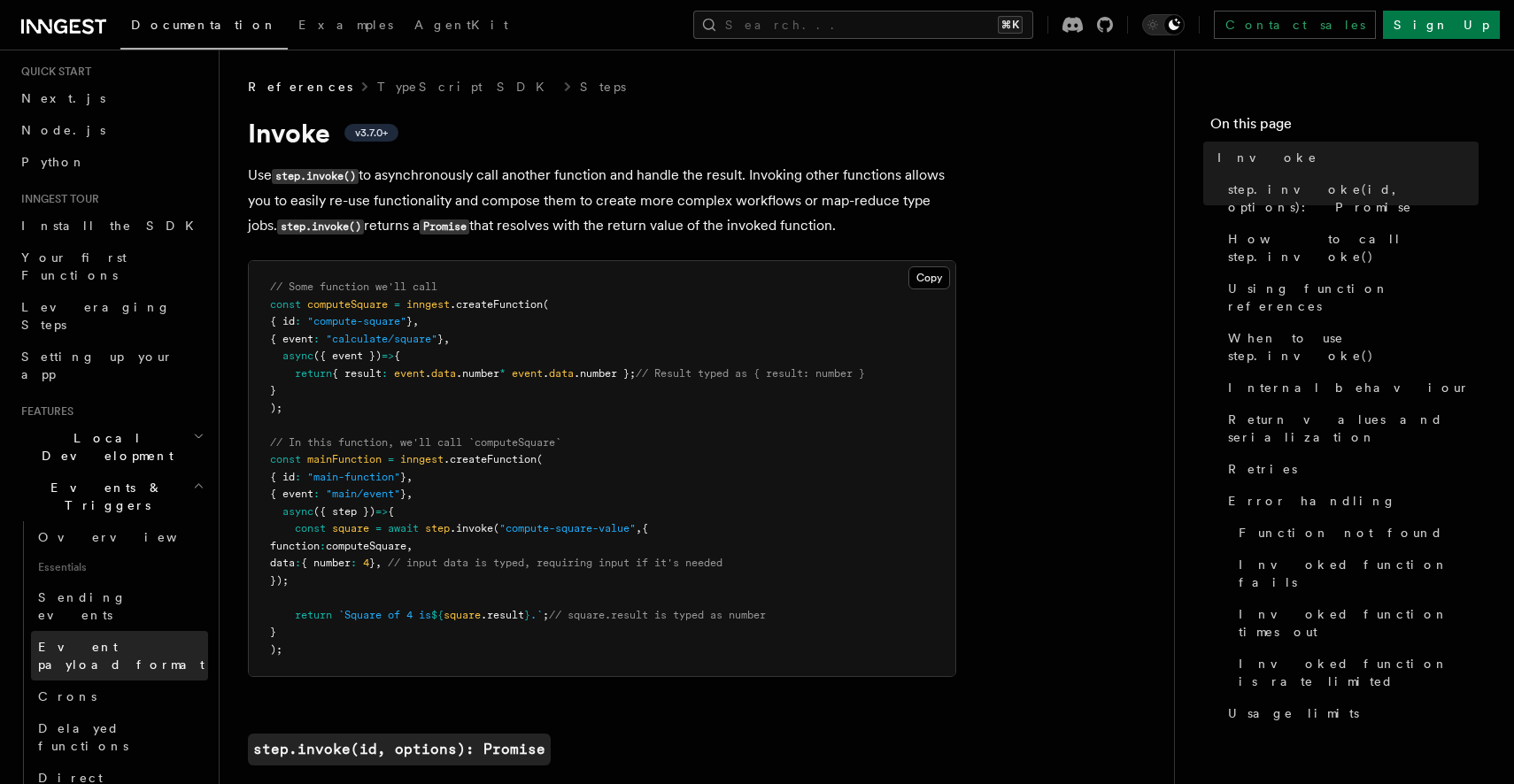
click at [153, 639] on span "Event payload format" at bounding box center [121, 655] width 167 height 32
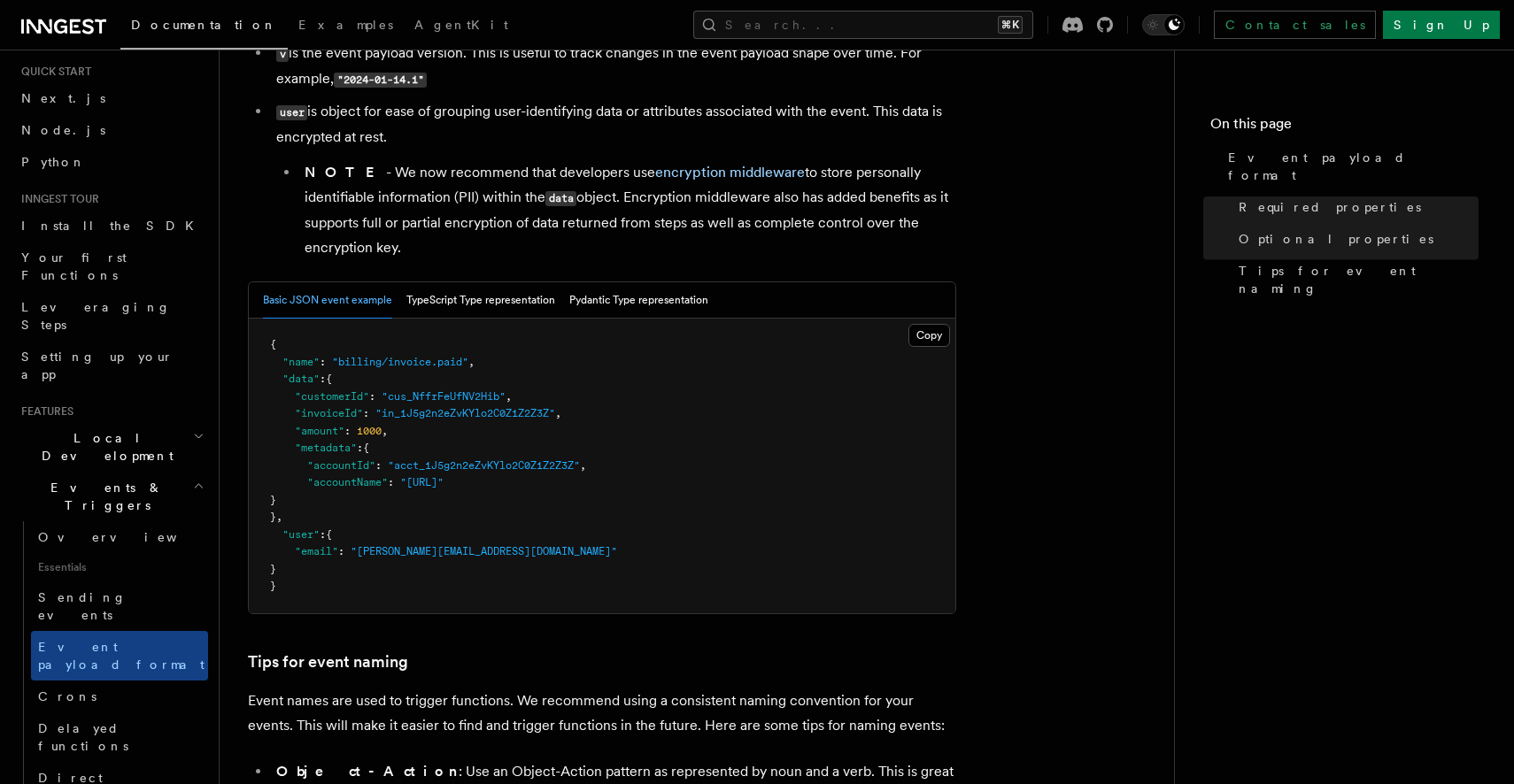
scroll to position [631, 0]
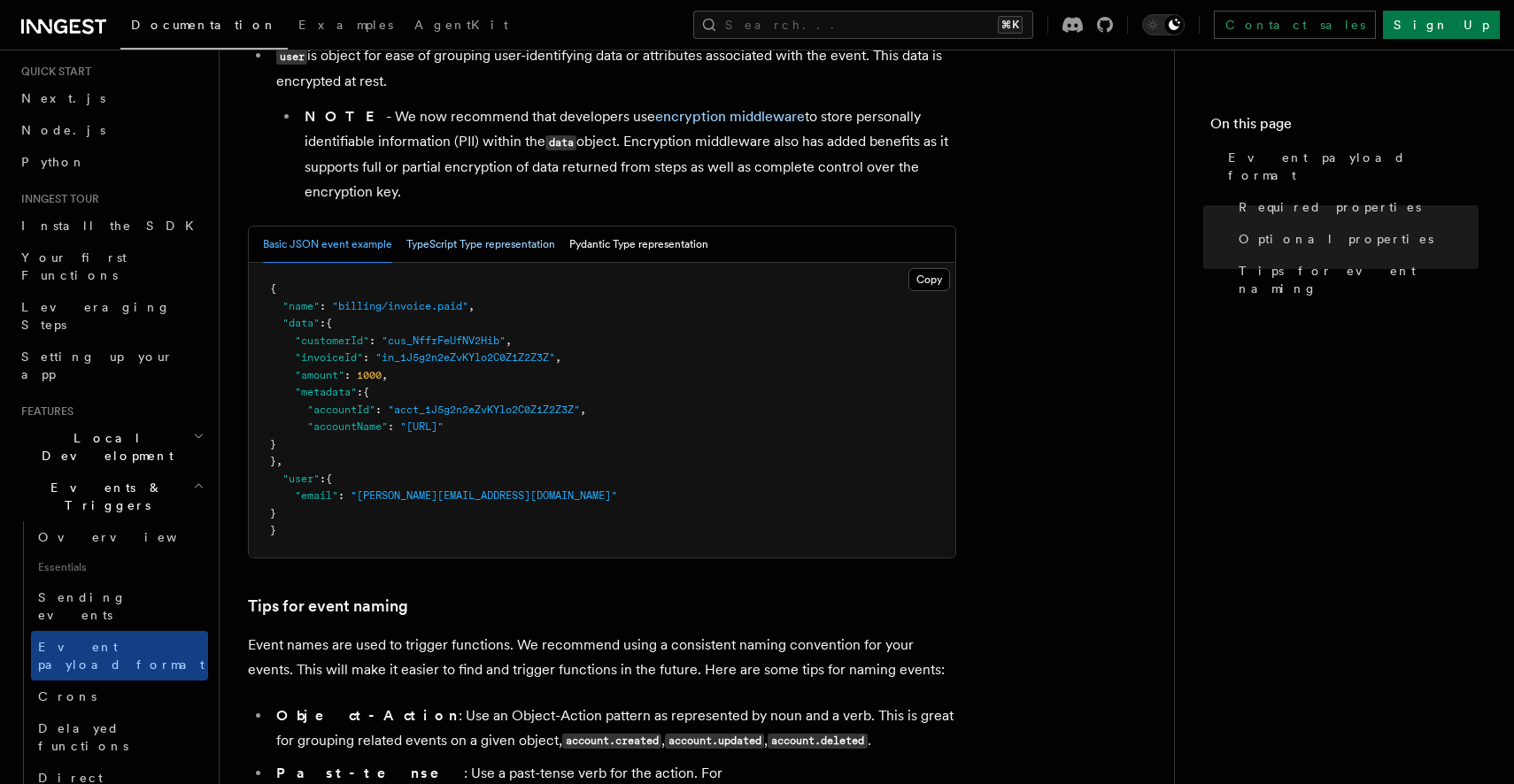
click at [519, 253] on button "TypeScript Type representation" at bounding box center [480, 244] width 149 height 36
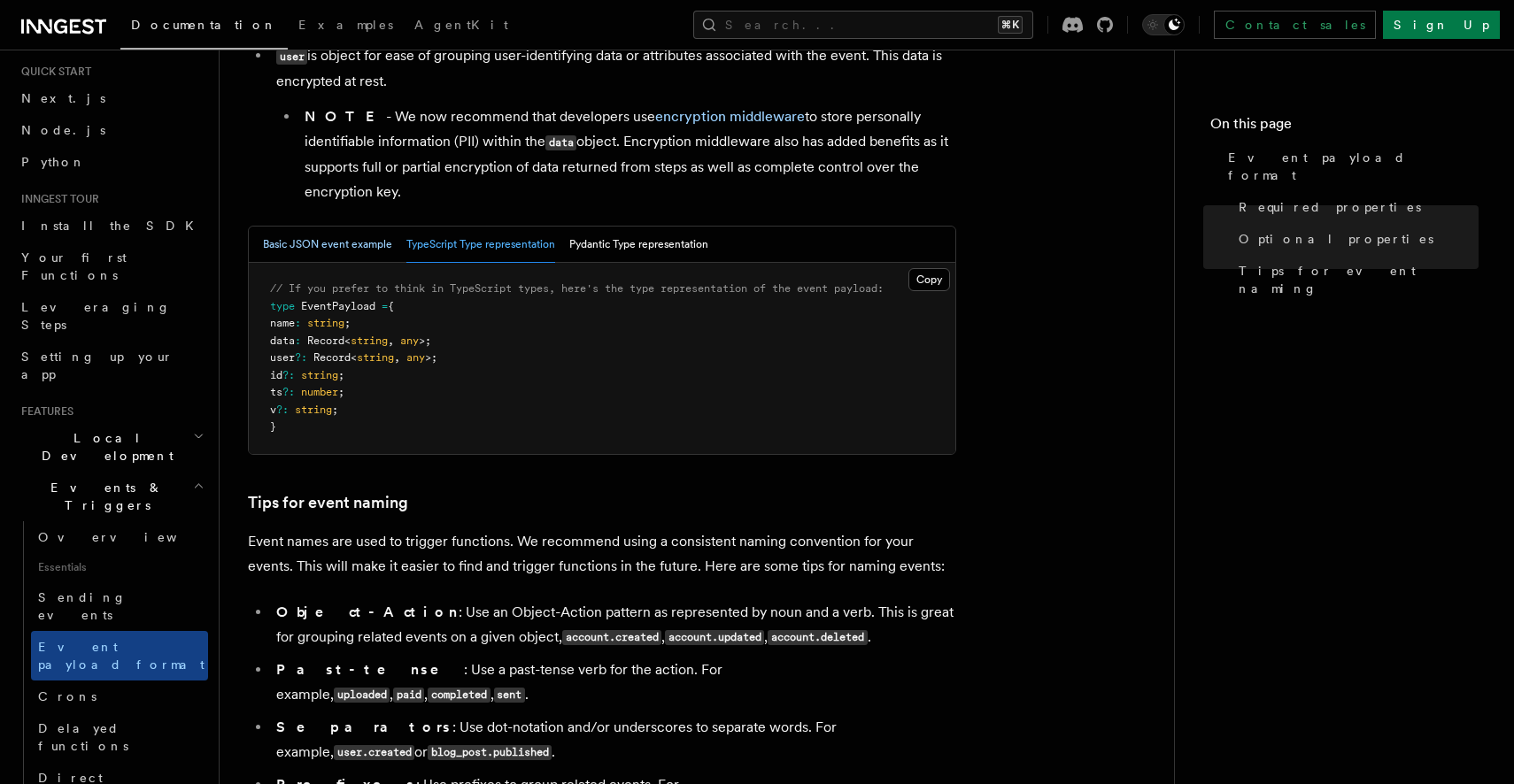
click at [342, 261] on button "Basic JSON event example" at bounding box center [327, 244] width 130 height 36
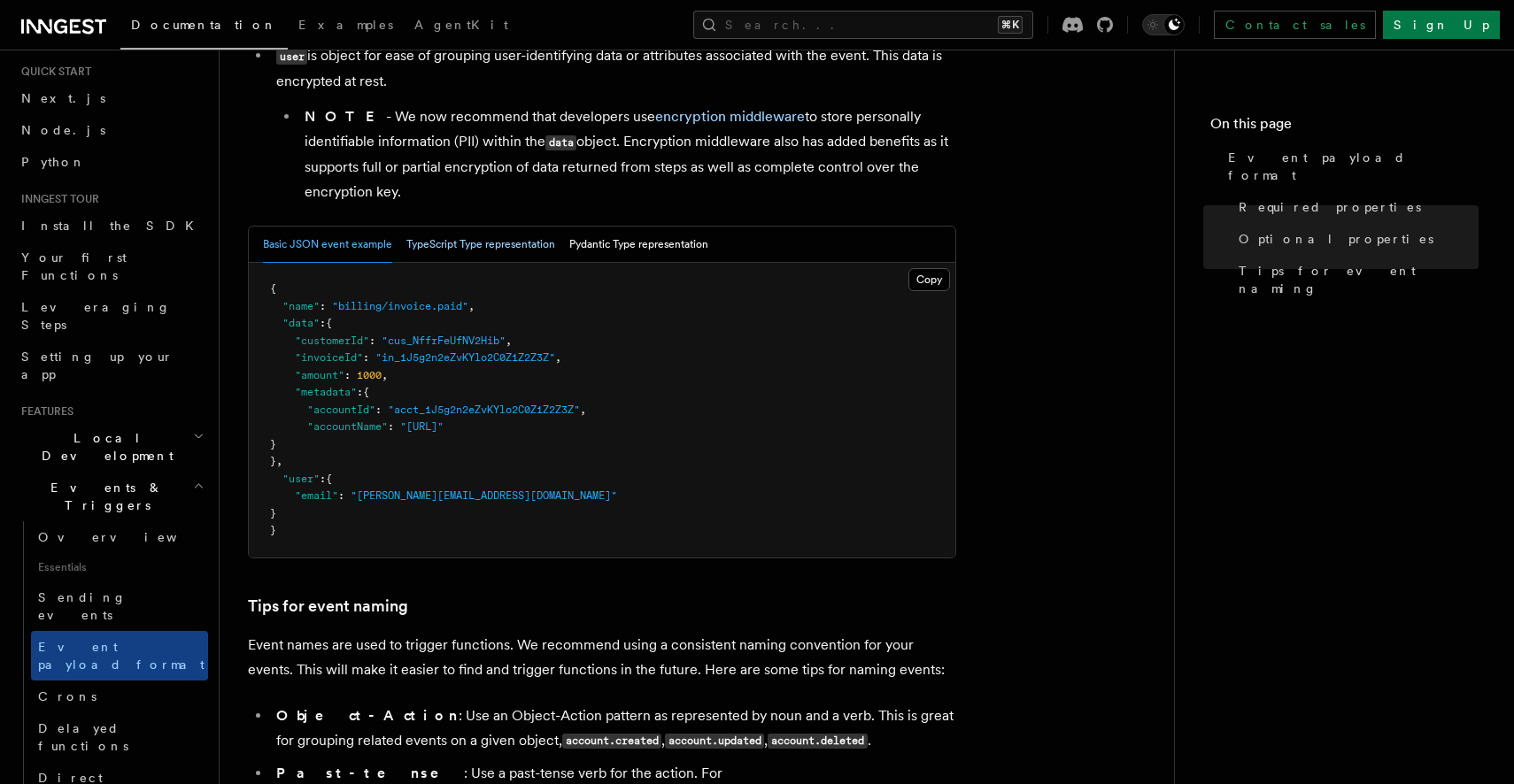
click at [439, 252] on button "TypeScript Type representation" at bounding box center [480, 244] width 149 height 36
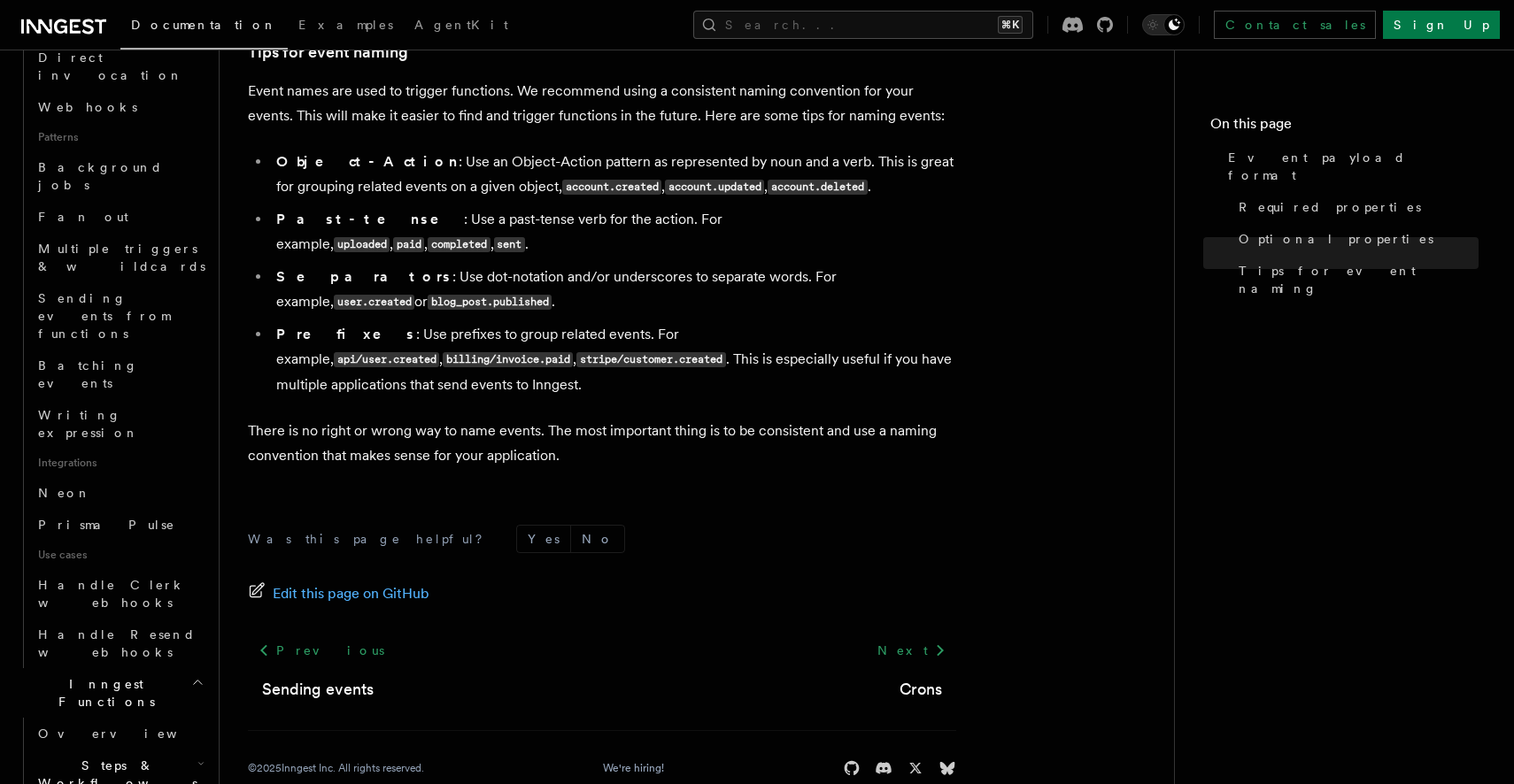
scroll to position [800, 0]
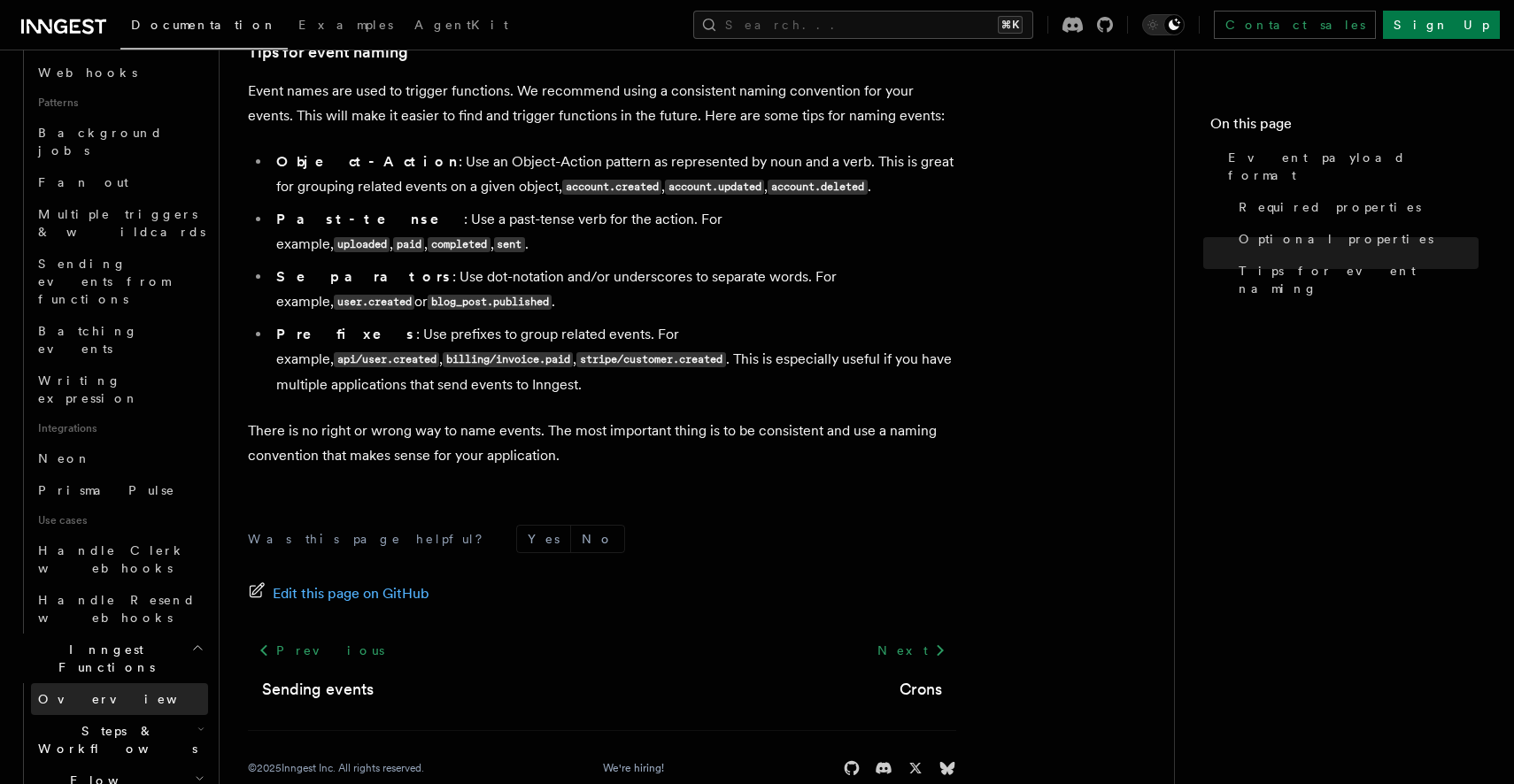
click at [118, 683] on link "Overview" at bounding box center [119, 699] width 177 height 32
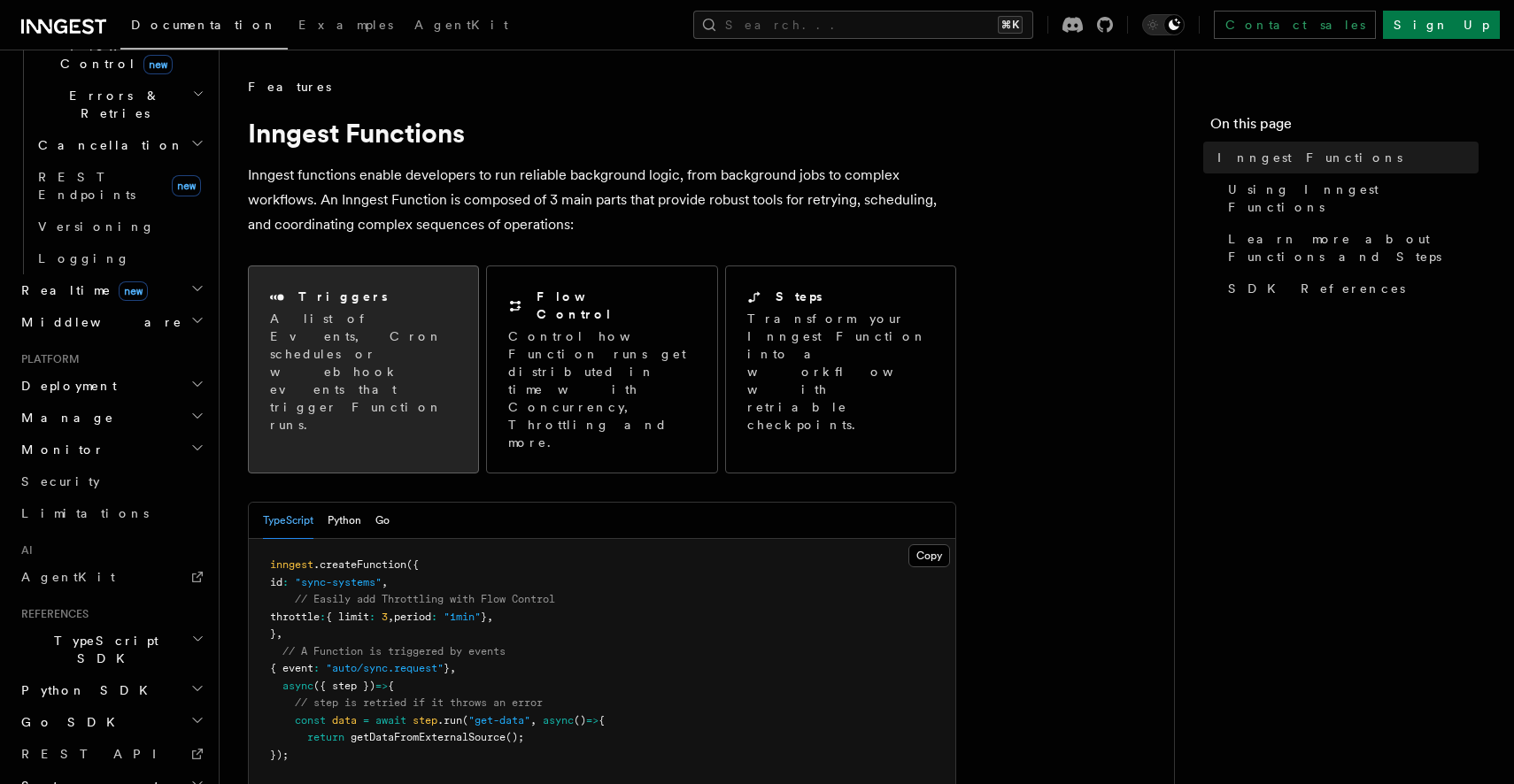
click at [396, 361] on p "A list of Events, Cron schedules or webhook events that trigger Function runs." at bounding box center [362, 371] width 186 height 124
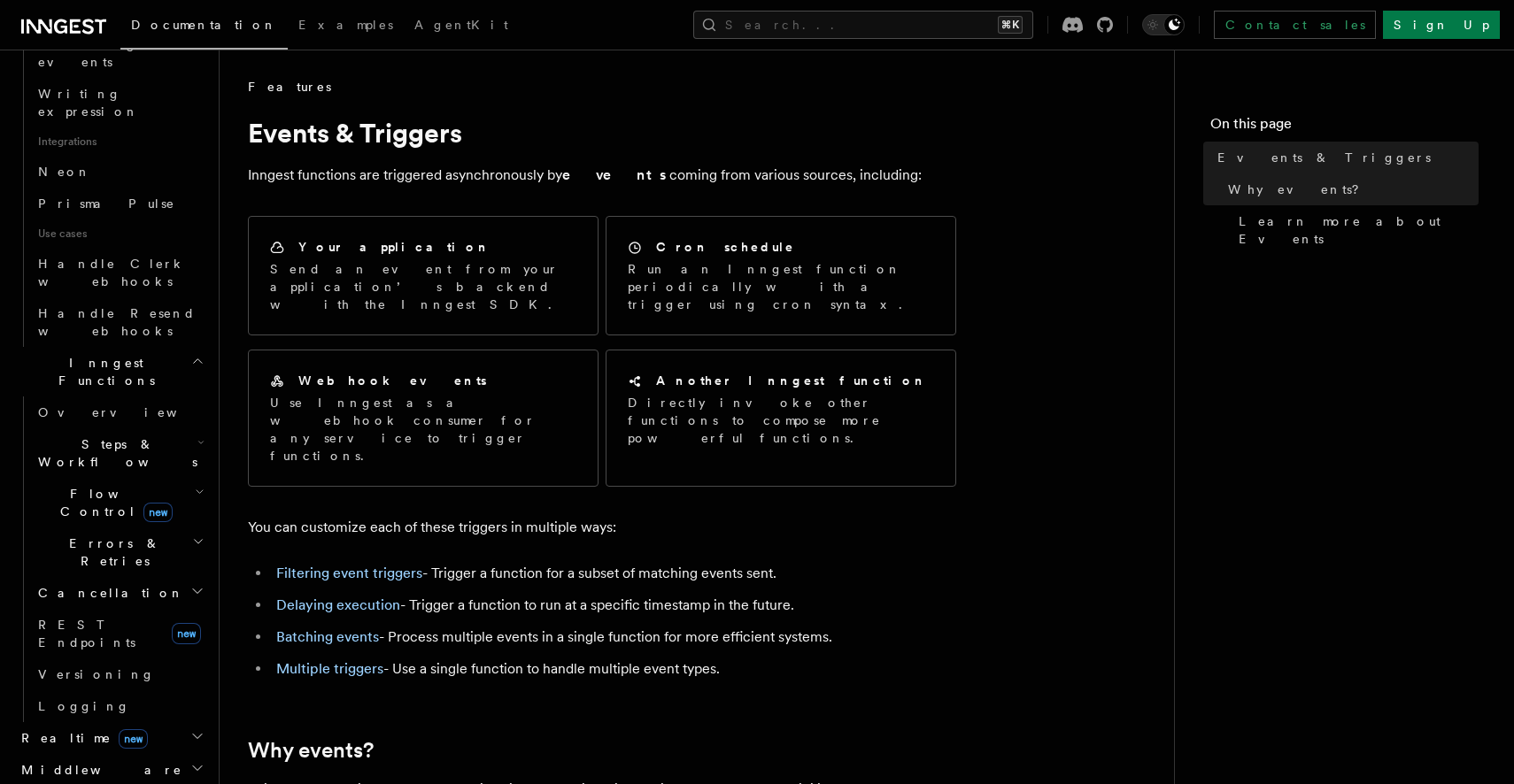
scroll to position [1322, 0]
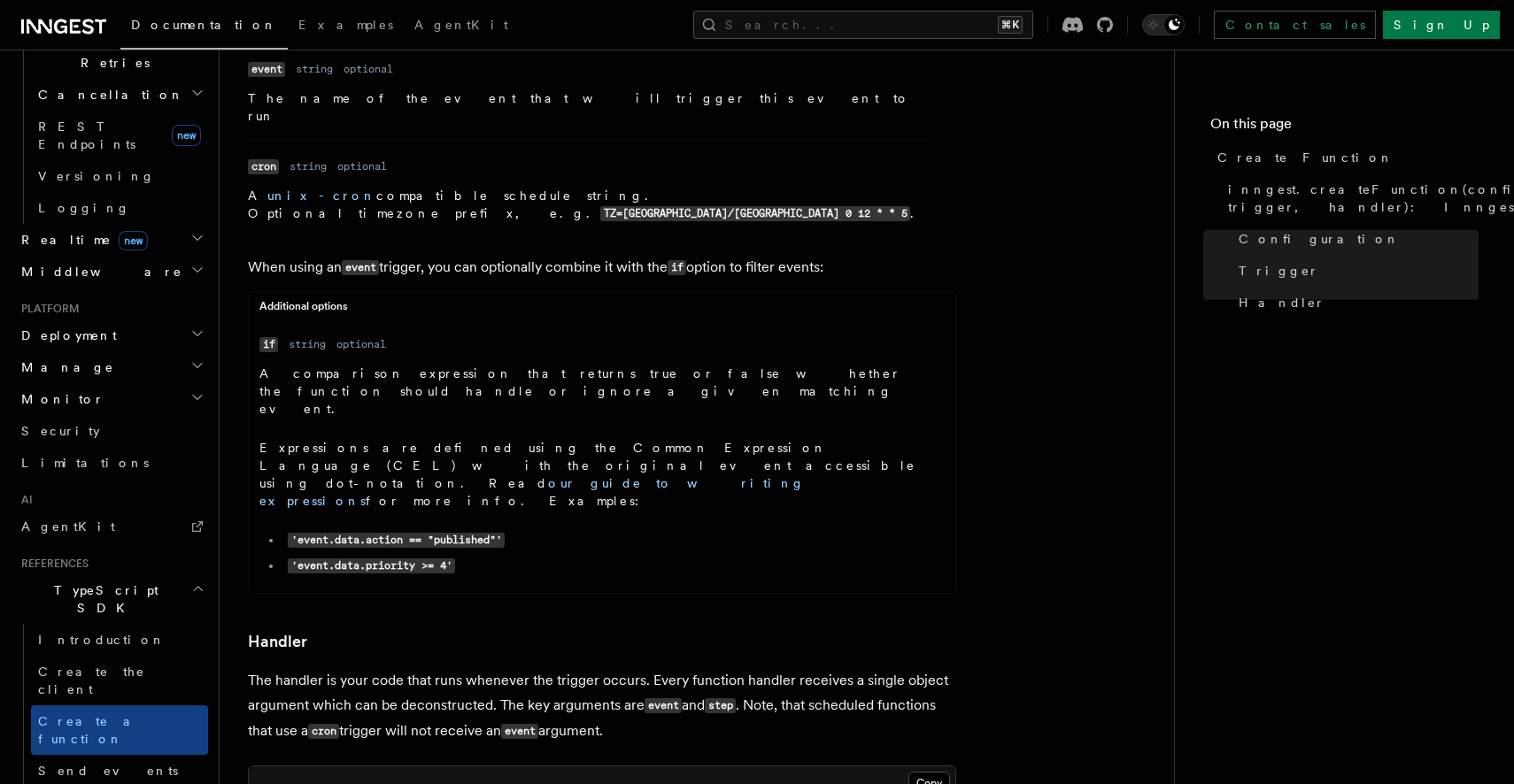
scroll to position [2912, 0]
